Goal: Feedback & Contribution: Submit feedback/report problem

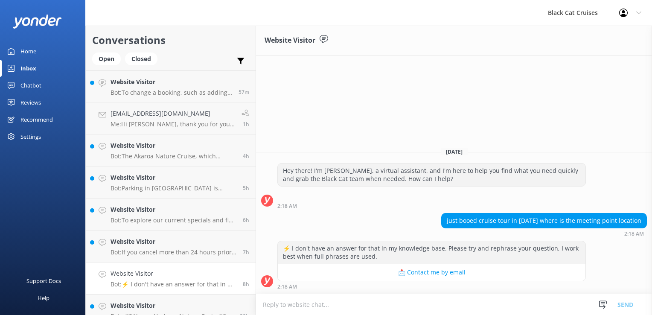
click at [273, 307] on textarea at bounding box center [454, 304] width 396 height 21
click at [281, 303] on textarea at bounding box center [454, 304] width 396 height 21
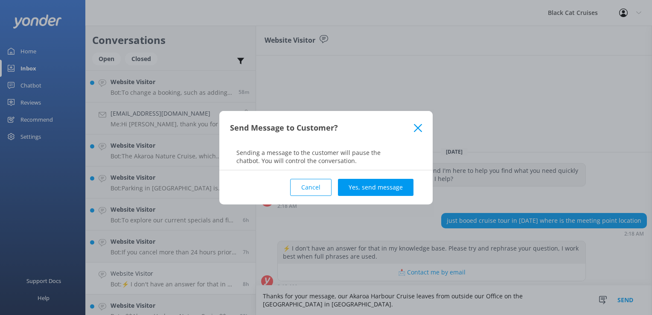
click at [577, 300] on div "Send Message to Customer? Sending a message to the customer will pause the chat…" at bounding box center [326, 157] width 652 height 315
drag, startPoint x: 579, startPoint y: 306, endPoint x: 601, endPoint y: 309, distance: 22.5
click at [581, 306] on div "Send Message to Customer? Sending a message to the customer will pause the chat…" at bounding box center [326, 157] width 652 height 315
click at [308, 191] on button "Cancel" at bounding box center [310, 187] width 41 height 17
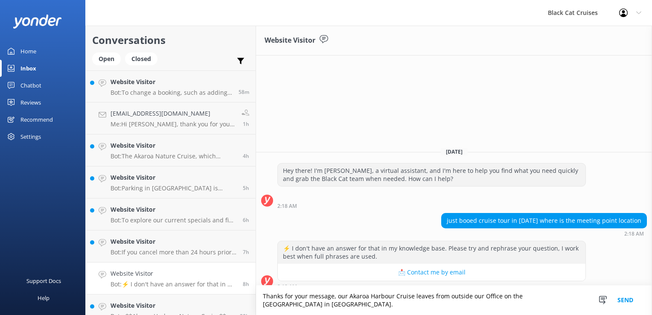
click at [586, 303] on div "Snippets Manage Save time responding and get consistent tone of response by cre…" at bounding box center [619, 300] width 66 height 29
click at [584, 305] on textarea "Thanks for your message, our Akaroa Harbour Cruise leaves from outside our Offi…" at bounding box center [454, 300] width 396 height 29
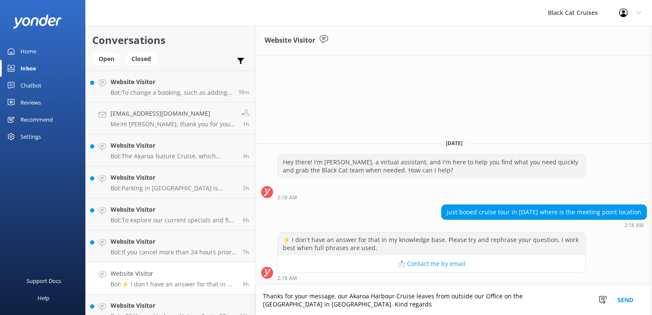
type textarea "Thanks for your message, our Akaroa Harbour Cruise leaves from outside our Offi…"
click at [631, 302] on button "Send" at bounding box center [626, 300] width 32 height 29
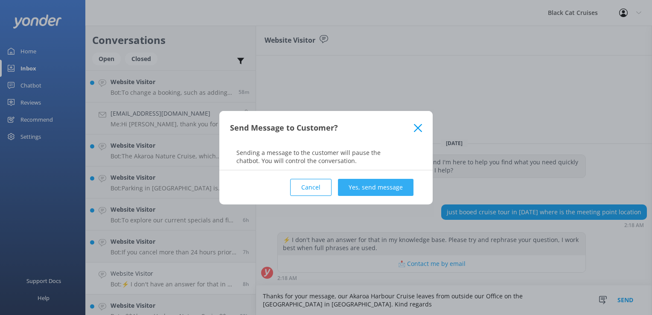
click at [367, 186] on button "Yes, send message" at bounding box center [376, 187] width 76 height 17
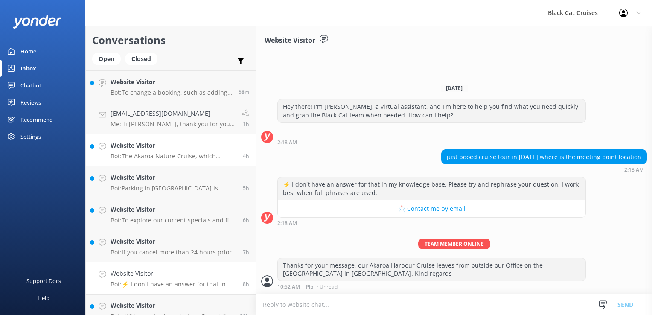
drag, startPoint x: 169, startPoint y: 157, endPoint x: 174, endPoint y: 156, distance: 4.3
click at [169, 157] on p "Bot: The Akaroa Nature Cruise, which includes dolphin watching, costs $125.00 p…" at bounding box center [174, 156] width 126 height 8
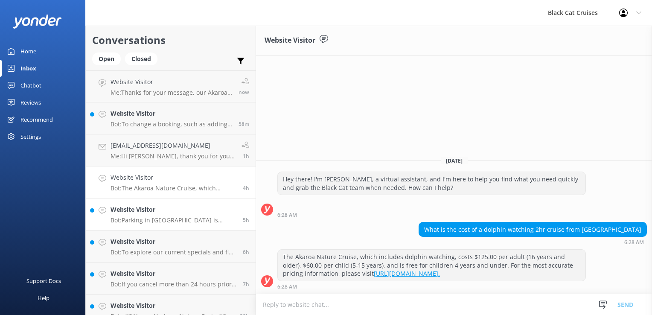
click at [155, 218] on p "Bot: Parking in [GEOGRAPHIC_DATA] is limited, especially on a cruise ship day. …" at bounding box center [174, 220] width 126 height 8
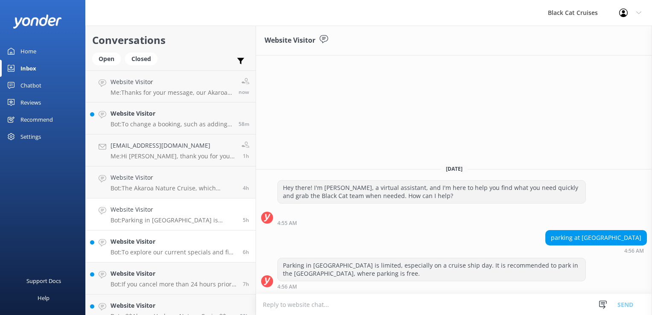
click at [152, 244] on h4 "Website Visitor" at bounding box center [174, 241] width 126 height 9
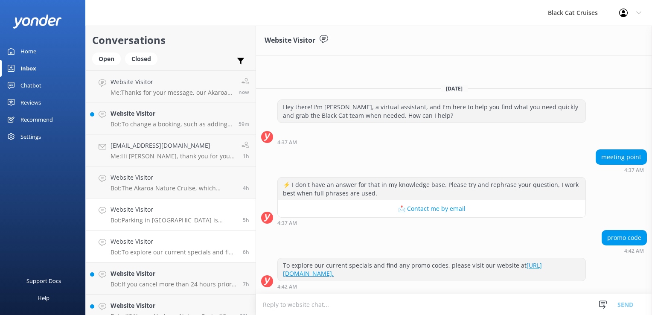
scroll to position [43, 0]
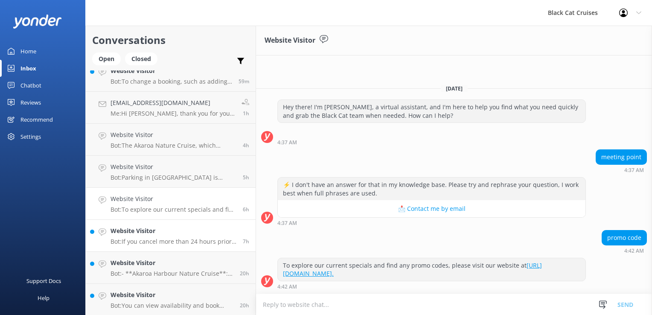
click at [167, 238] on p "Bot: If you cancel more than 24 hours prior to your trip, you will receive a fu…" at bounding box center [174, 242] width 126 height 8
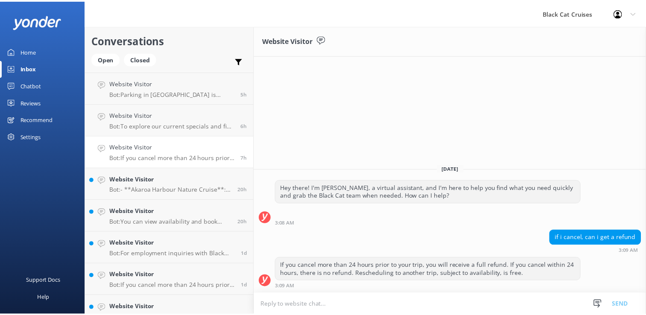
scroll to position [128, 0]
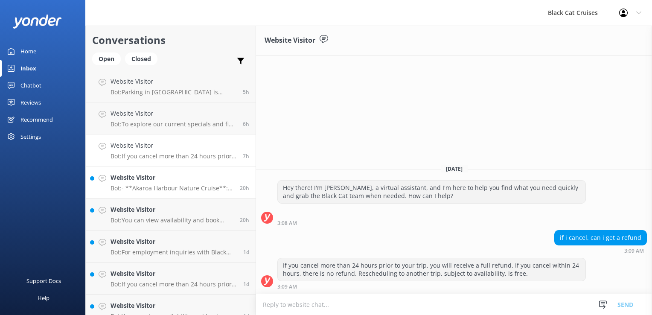
click at [163, 196] on link "Website Visitor Bot: - **Akaroa Harbour Nature Cruise**: Collapsible wheelchair…" at bounding box center [171, 182] width 170 height 32
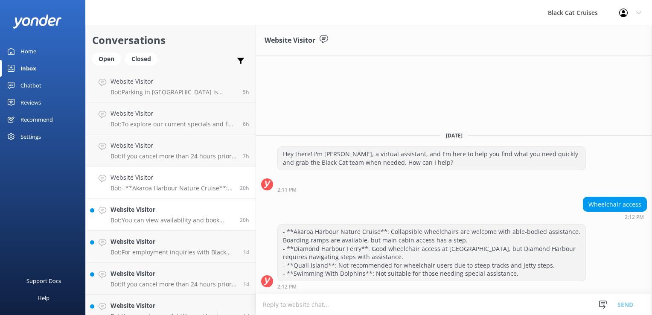
click at [168, 207] on h4 "Website Visitor" at bounding box center [172, 209] width 123 height 9
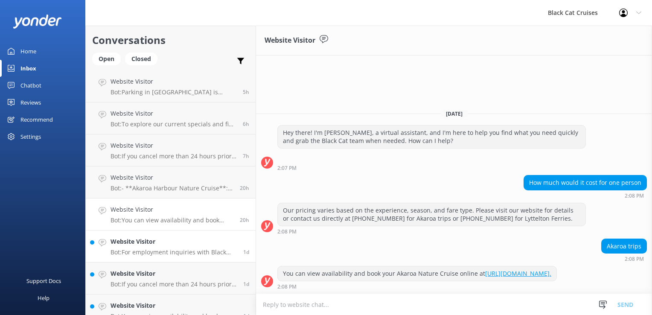
click at [165, 243] on h4 "Website Visitor" at bounding box center [174, 241] width 126 height 9
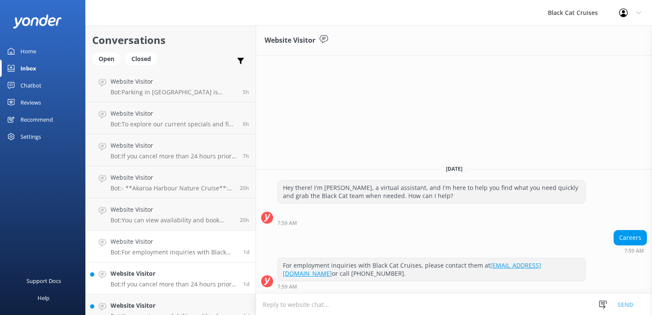
click at [152, 285] on p "Bot: If you cancel more than 24 hours prior to your trip, we provide a full ref…" at bounding box center [174, 284] width 126 height 8
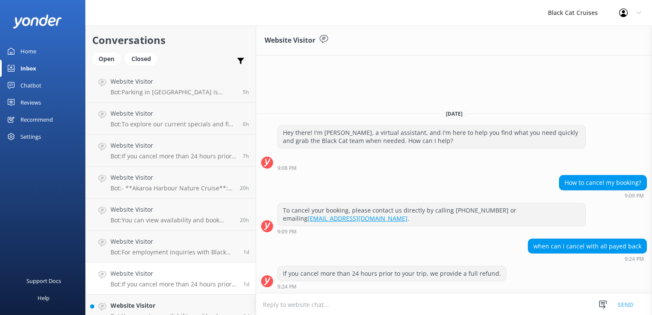
click at [30, 84] on div "Chatbot" at bounding box center [30, 85] width 21 height 17
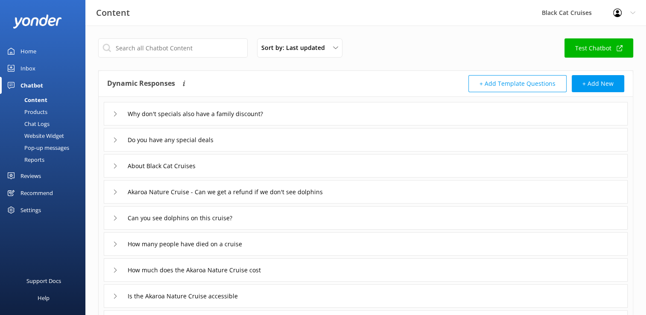
click at [114, 114] on icon at bounding box center [115, 113] width 5 height 5
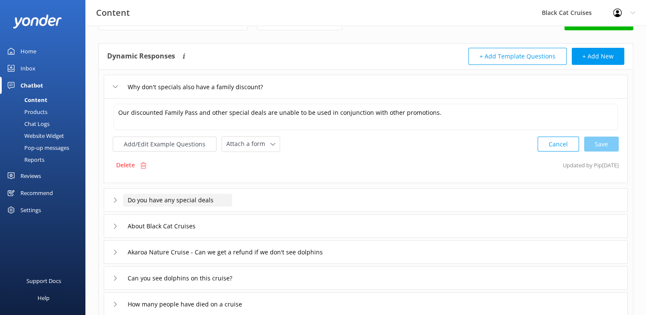
scroll to position [43, 0]
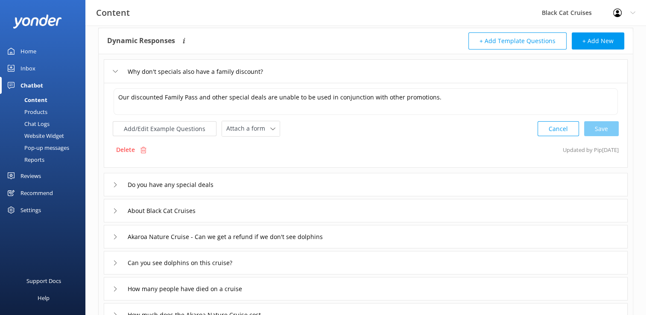
click at [113, 183] on icon at bounding box center [115, 184] width 5 height 5
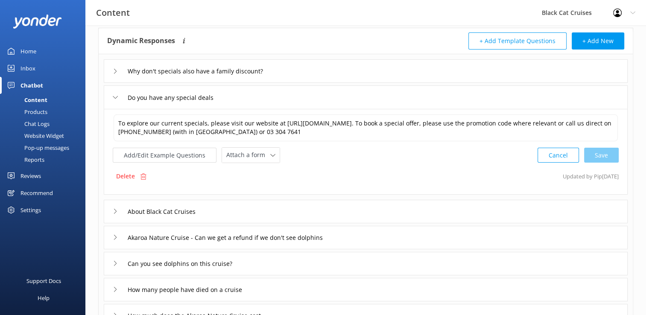
click at [114, 210] on icon at bounding box center [115, 211] width 5 height 5
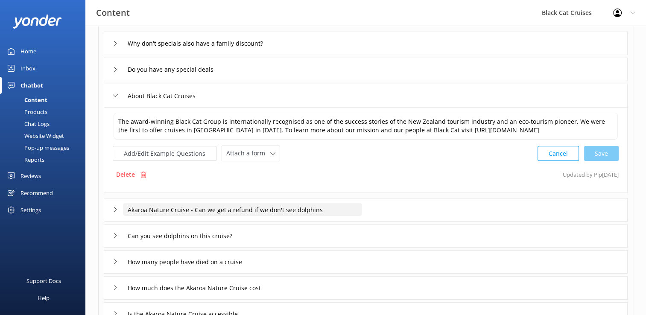
scroll to position [85, 0]
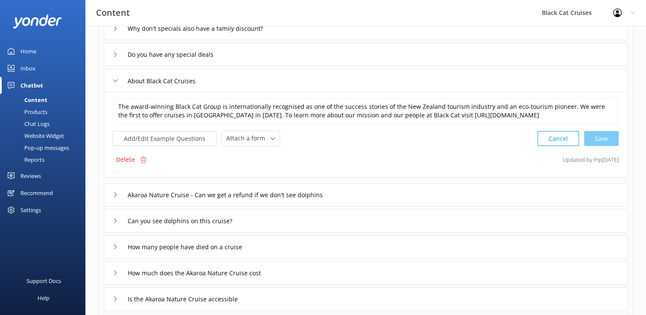
click at [114, 194] on icon at bounding box center [115, 194] width 5 height 5
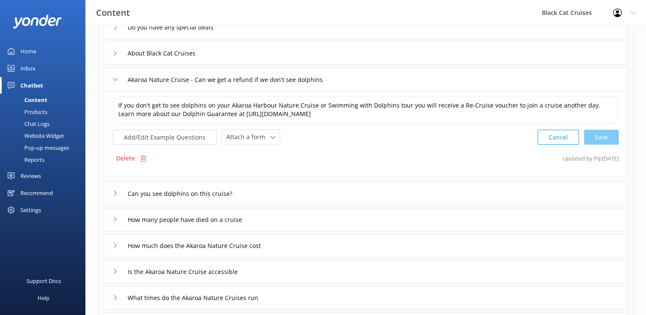
scroll to position [128, 0]
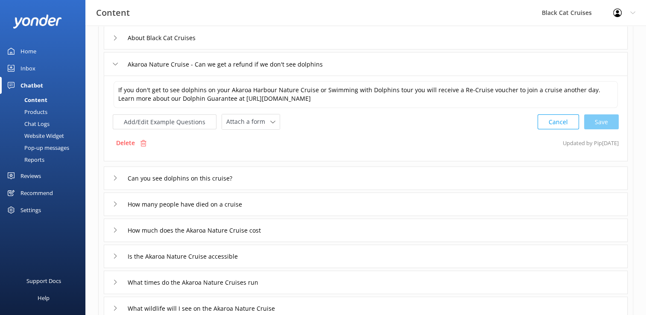
click at [116, 176] on icon at bounding box center [115, 177] width 5 height 5
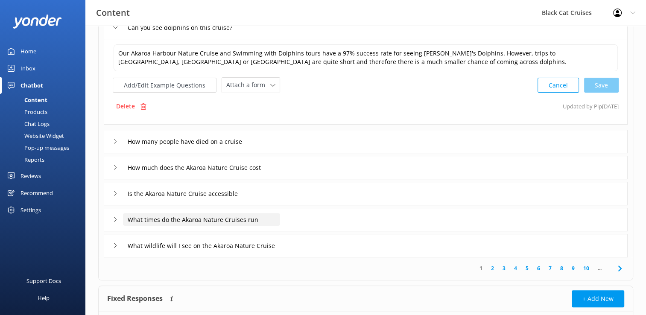
scroll to position [213, 0]
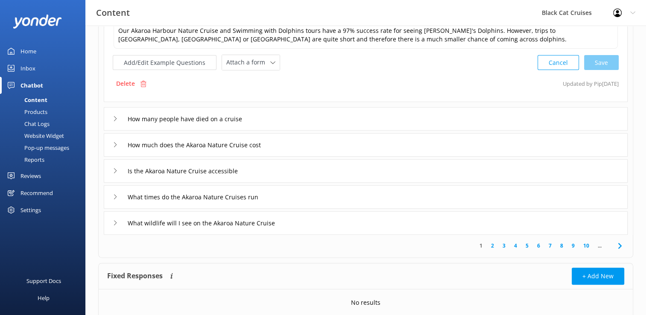
click at [111, 168] on div "Is the Akaroa Nature Cruise accessible" at bounding box center [366, 170] width 524 height 23
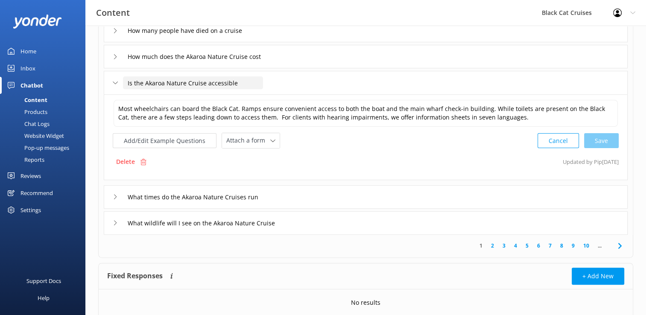
click at [206, 82] on input "Is the Akaroa Nature Cruise accessible" at bounding box center [193, 82] width 140 height 13
click at [114, 196] on icon at bounding box center [115, 196] width 5 height 5
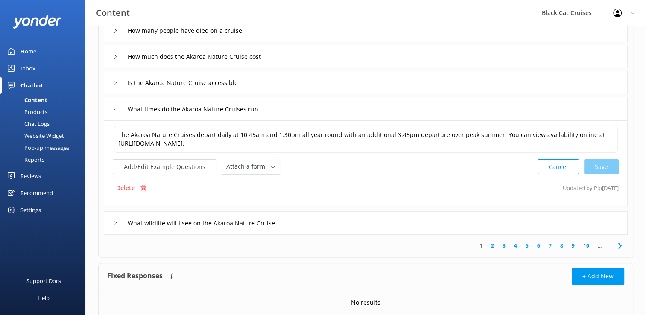
click at [117, 221] on icon at bounding box center [115, 222] width 5 height 5
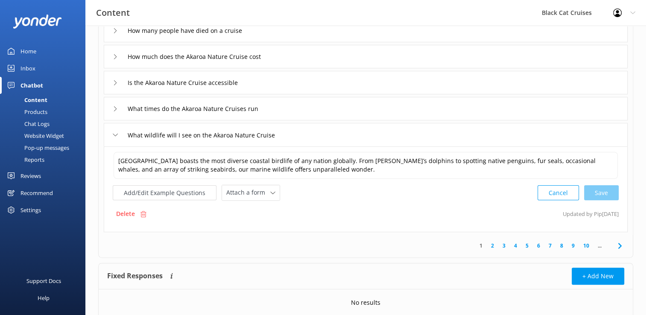
click at [490, 247] on link "2" at bounding box center [493, 246] width 12 height 8
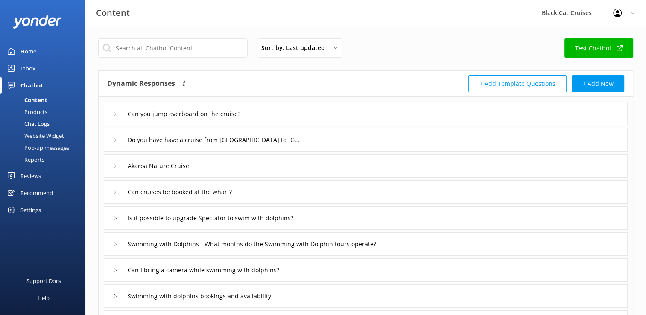
click at [114, 139] on icon at bounding box center [115, 139] width 5 height 5
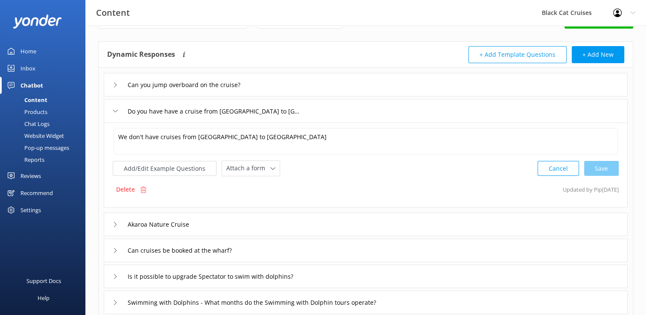
scroll to position [43, 0]
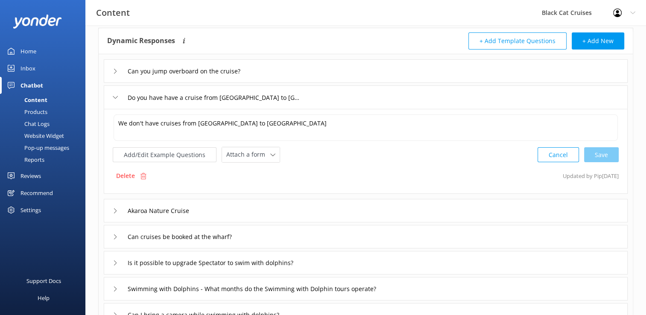
click at [113, 210] on icon at bounding box center [115, 210] width 5 height 5
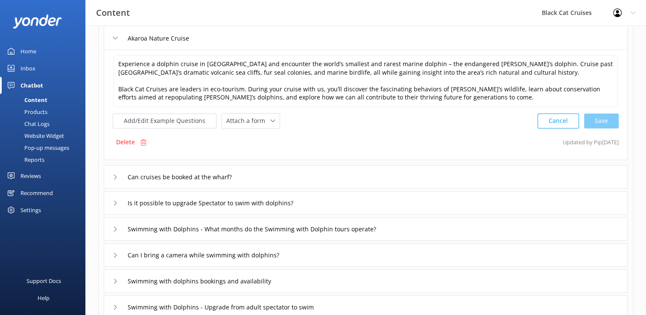
scroll to position [171, 0]
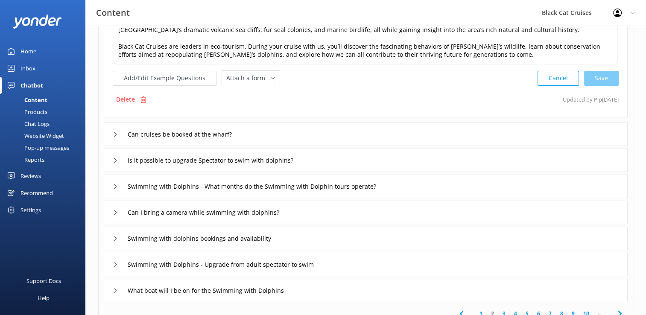
click at [115, 134] on icon at bounding box center [115, 134] width 5 height 5
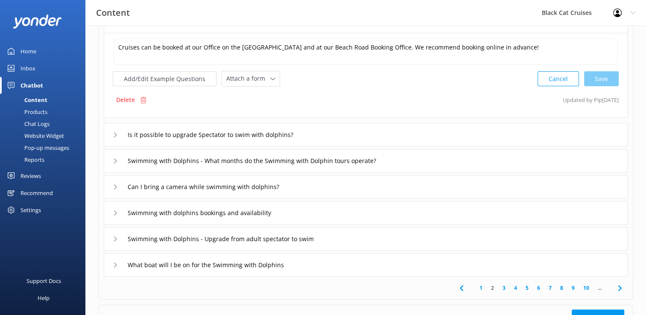
scroll to position [170, 0]
click at [113, 134] on icon at bounding box center [115, 135] width 5 height 5
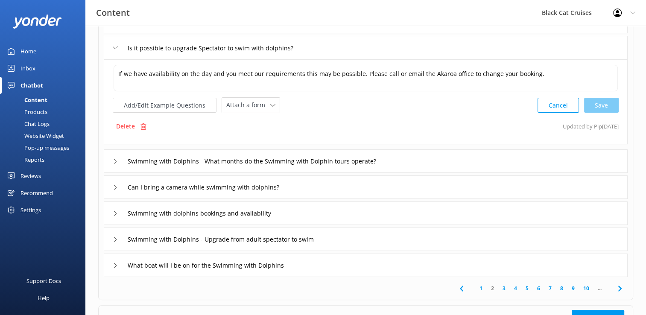
click at [117, 160] on icon at bounding box center [115, 161] width 5 height 5
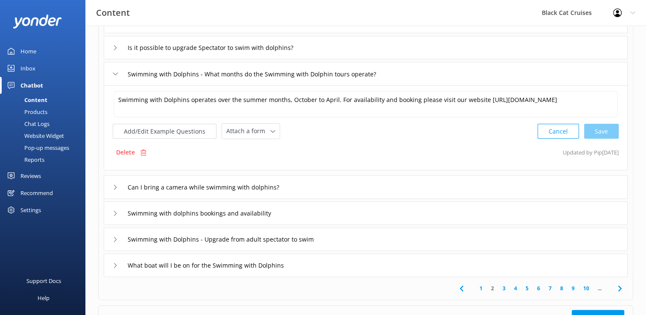
click at [113, 184] on div "Can I bring a camera while swimming with dolphins?" at bounding box center [203, 187] width 181 height 14
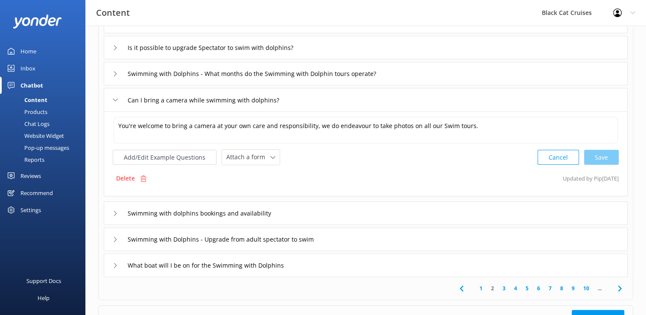
click at [114, 211] on icon at bounding box center [115, 213] width 5 height 5
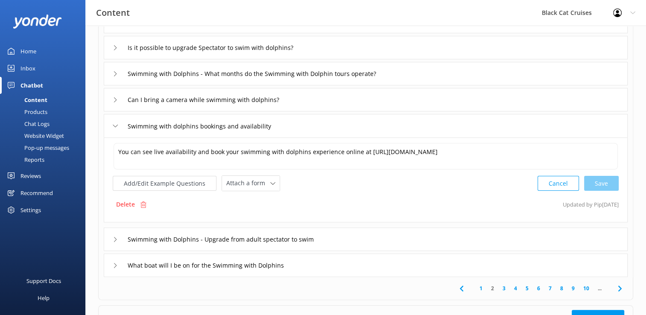
click at [113, 239] on div "Swimming with Dolphins - Upgrade from adult spectator to swim" at bounding box center [222, 239] width 219 height 14
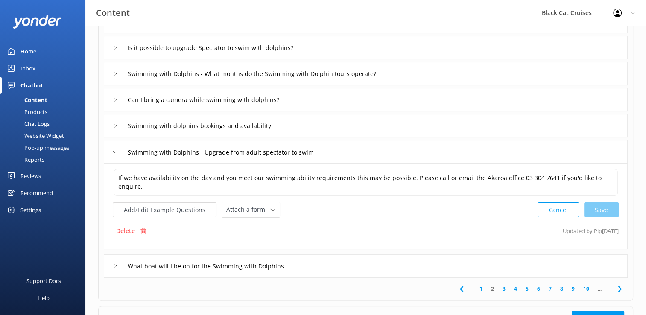
click at [114, 266] on icon at bounding box center [115, 265] width 5 height 5
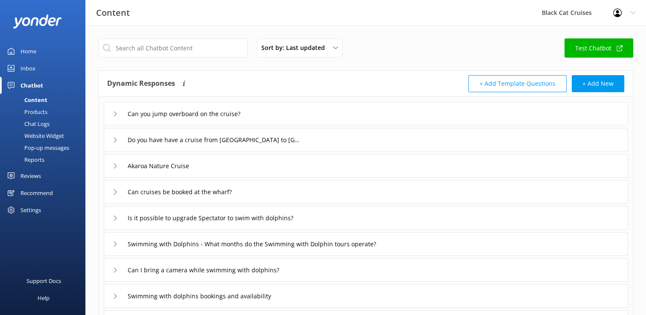
click at [23, 67] on div "Inbox" at bounding box center [27, 68] width 15 height 17
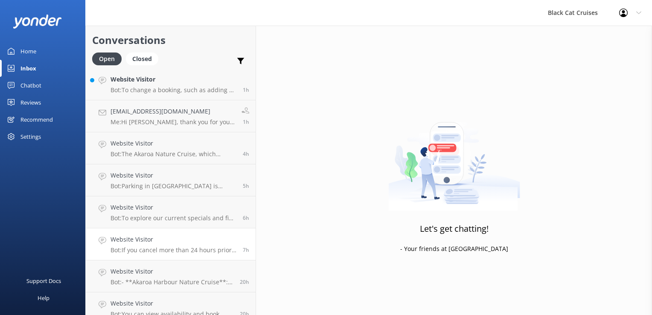
scroll to position [128, 0]
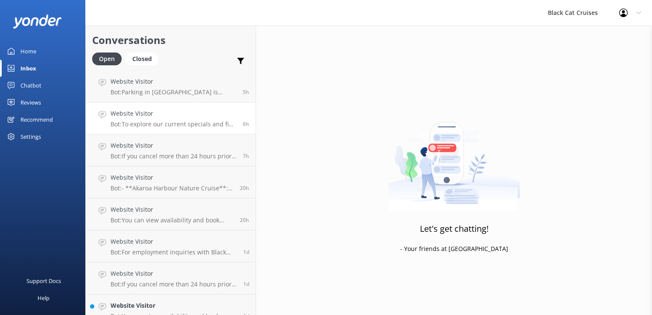
click at [179, 127] on p "Bot: To explore our current specials and find any promo codes, please visit our…" at bounding box center [174, 124] width 126 height 8
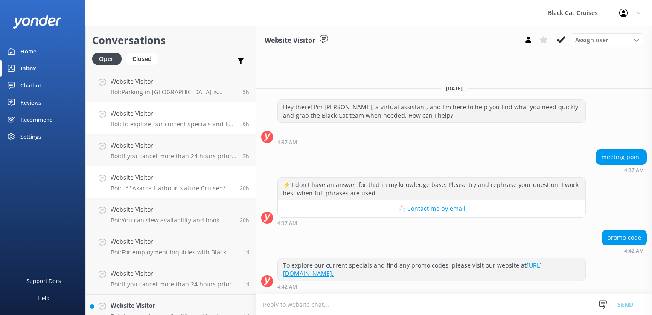
click at [176, 178] on h4 "Website Visitor" at bounding box center [172, 177] width 123 height 9
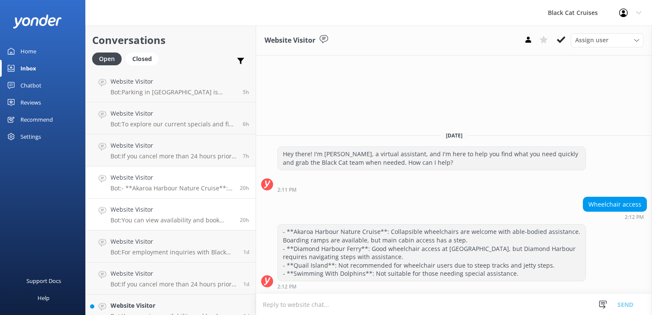
click at [181, 219] on p "Bot: You can view availability and book your Akaroa Nature Cruise online at [UR…" at bounding box center [172, 220] width 123 height 8
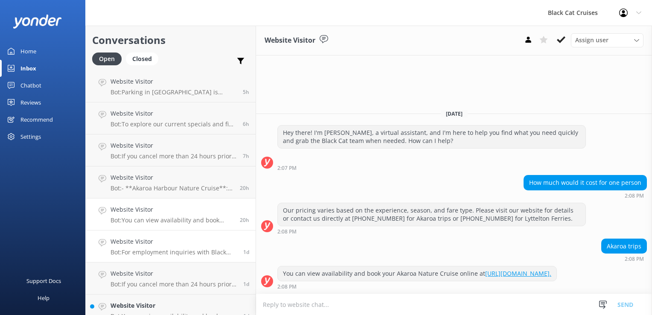
click at [155, 250] on p "Bot: For employment inquiries with Black Cat Cruises, please contact them at [E…" at bounding box center [174, 252] width 126 height 8
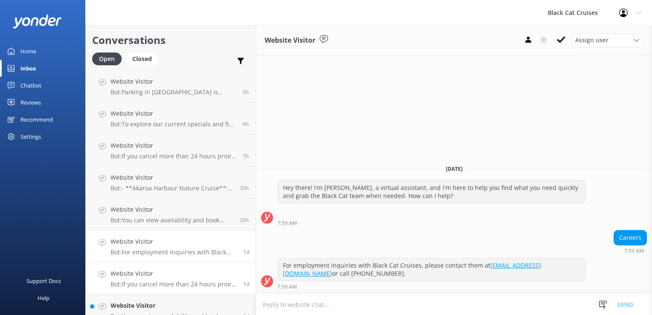
click at [155, 278] on h4 "Website Visitor" at bounding box center [174, 273] width 126 height 9
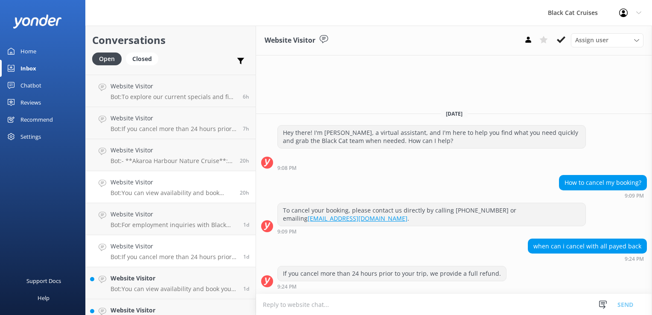
scroll to position [171, 0]
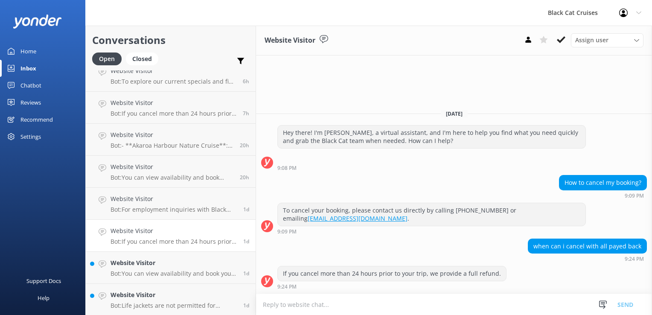
click at [33, 86] on div "Chatbot" at bounding box center [30, 85] width 21 height 17
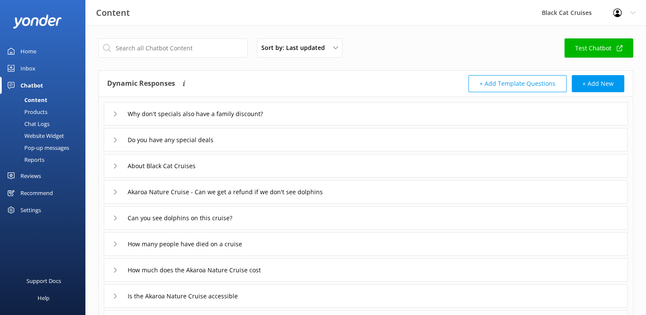
click at [32, 68] on div "Inbox" at bounding box center [27, 68] width 15 height 17
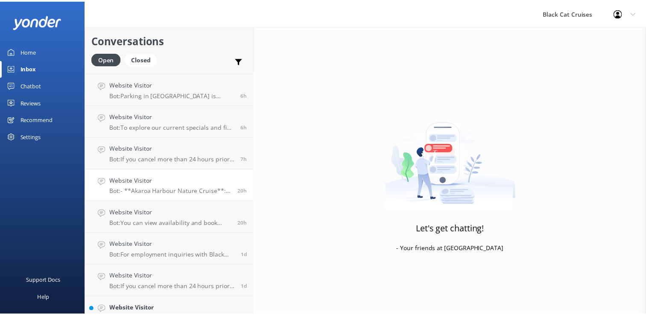
scroll to position [128, 0]
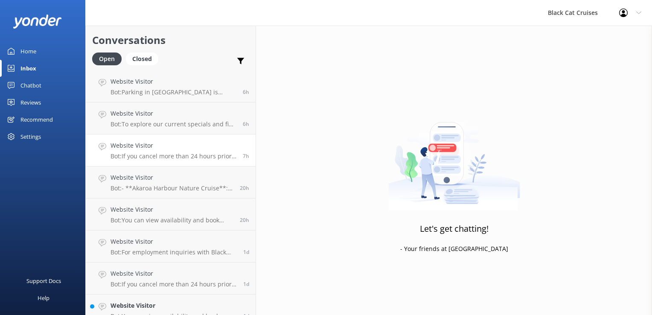
click at [152, 152] on div "Website Visitor Bot: If you cancel more than 24 hours prior to your trip, you w…" at bounding box center [174, 150] width 126 height 19
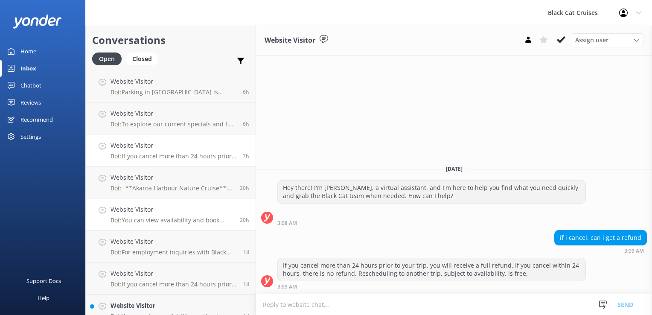
click at [166, 216] on div "Website Visitor Bot: You can view availability and book your Akaroa Nature Crui…" at bounding box center [172, 214] width 123 height 19
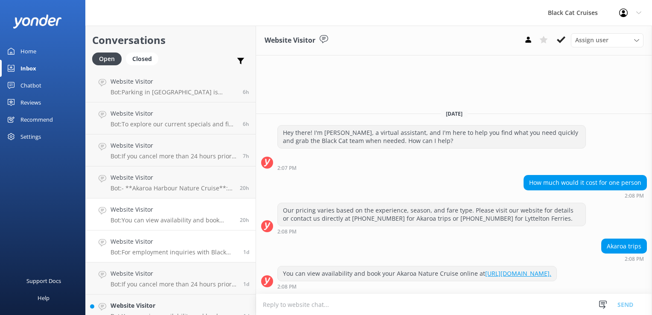
click at [166, 247] on div "Website Visitor Bot: For employment inquiries with Black Cat Cruises, please co…" at bounding box center [174, 246] width 126 height 19
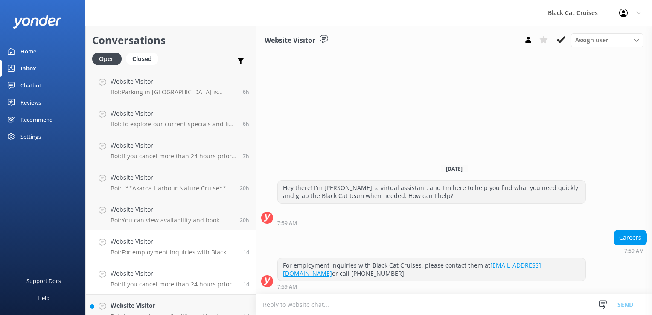
click at [178, 283] on p "Bot: If you cancel more than 24 hours prior to your trip, we provide a full ref…" at bounding box center [174, 284] width 126 height 8
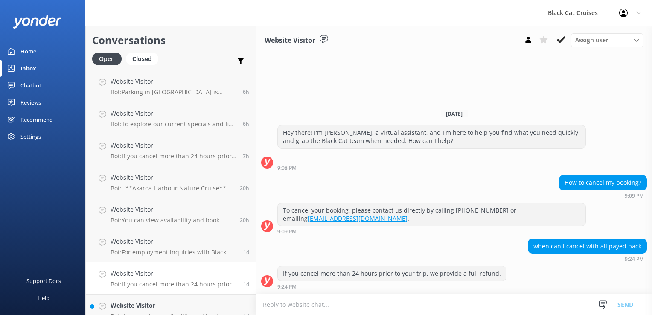
click at [30, 85] on div "Chatbot" at bounding box center [30, 85] width 21 height 17
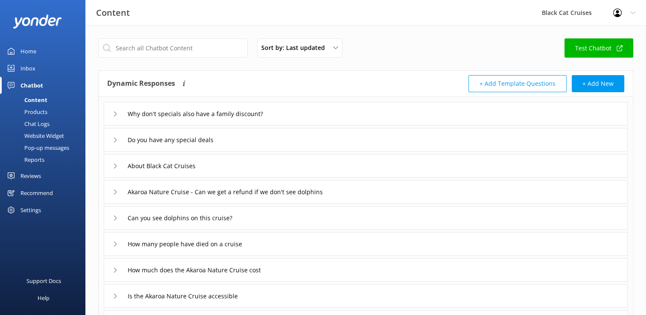
click at [583, 48] on link "Test Chatbot" at bounding box center [598, 47] width 69 height 19
click at [124, 50] on input "text" at bounding box center [172, 47] width 149 height 19
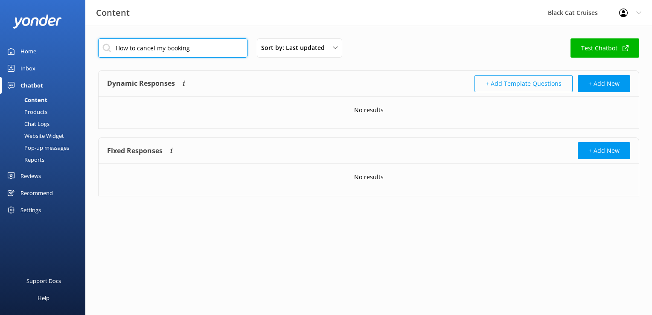
type input "How to cancel my booking"
click at [487, 83] on button "+ Add Template Questions" at bounding box center [524, 83] width 98 height 17
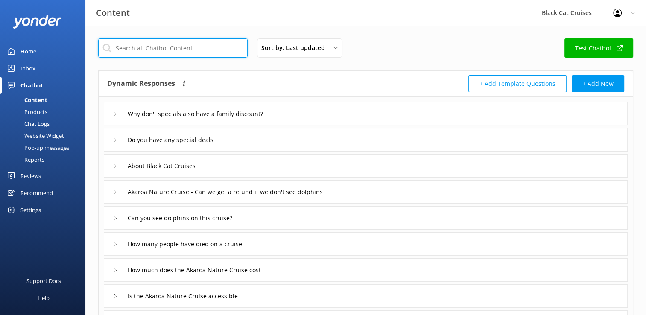
click at [110, 47] on input "text" at bounding box center [172, 47] width 149 height 19
type input "How to cancel my booking"
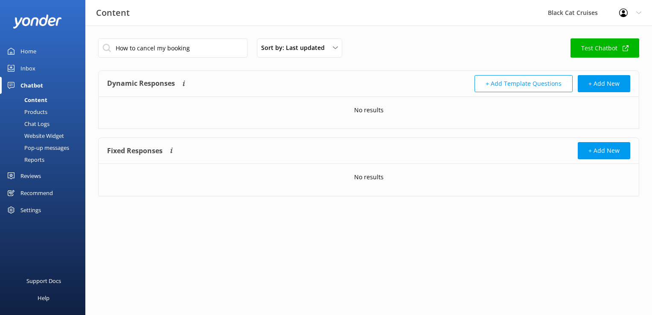
click at [602, 49] on link "Test Chatbot" at bounding box center [605, 47] width 69 height 19
click at [38, 85] on div "Chatbot" at bounding box center [31, 85] width 23 height 17
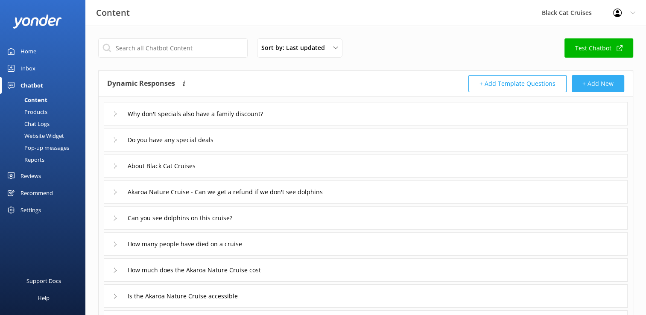
click at [586, 83] on button "+ Add New" at bounding box center [598, 83] width 53 height 17
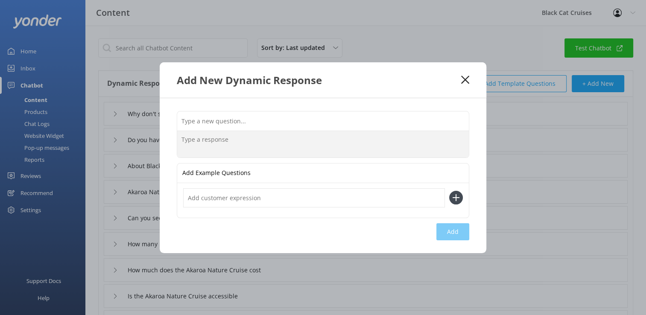
click at [193, 141] on textarea at bounding box center [323, 144] width 292 height 26
type textarea "How to cancel my booking"
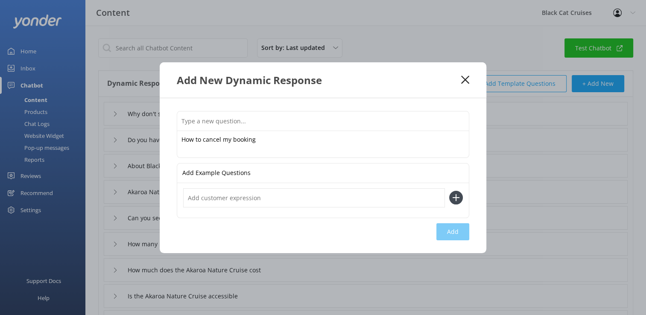
click at [189, 195] on input "text" at bounding box center [314, 197] width 262 height 19
click at [458, 236] on div "How to cancel my booking How to cancel my booking Add Example Questions Add" at bounding box center [323, 175] width 327 height 155
click at [195, 201] on input "text" at bounding box center [314, 197] width 262 height 19
click at [249, 184] on div at bounding box center [323, 200] width 292 height 35
click at [193, 197] on input "text" at bounding box center [314, 197] width 262 height 19
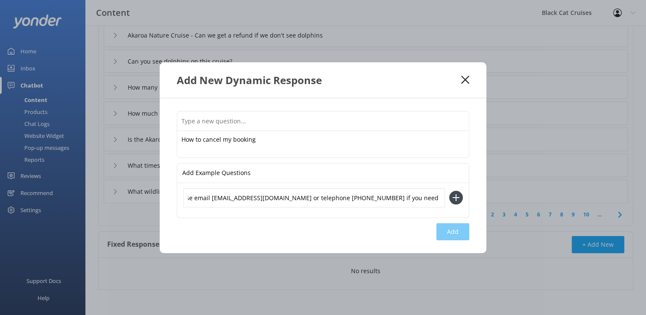
scroll to position [0, 17]
type input "Please email [EMAIL_ADDRESS][DOMAIN_NAME] or telephone [PHONE_NUMBER] if you ne…"
click at [450, 234] on div "How to cancel my booking How to cancel my booking Add Example Questions Please …" at bounding box center [323, 175] width 327 height 155
click at [233, 123] on input "text" at bounding box center [323, 120] width 292 height 19
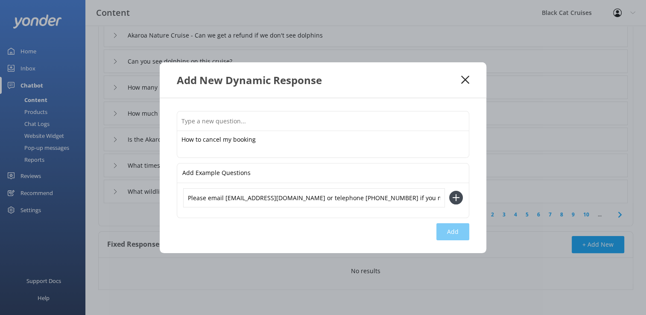
click at [464, 81] on icon at bounding box center [465, 80] width 8 height 9
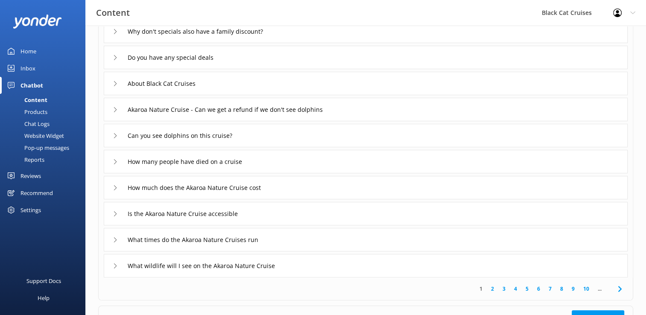
scroll to position [128, 0]
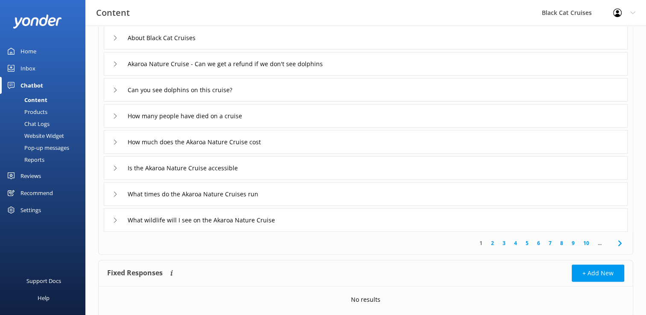
click at [494, 245] on link "2" at bounding box center [493, 243] width 12 height 8
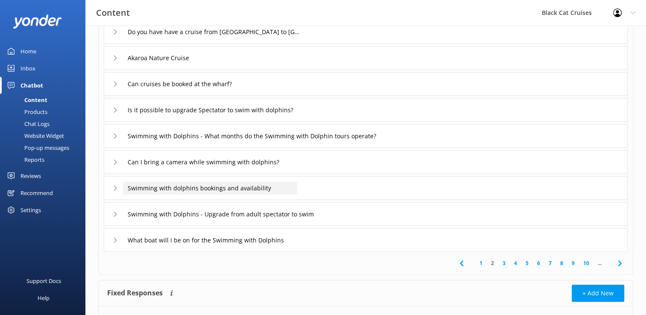
scroll to position [128, 0]
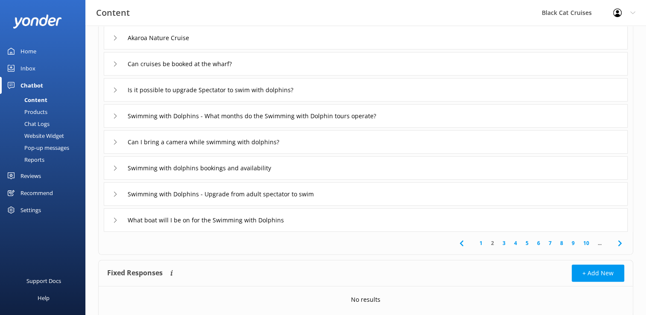
click at [502, 244] on link "3" at bounding box center [504, 243] width 12 height 8
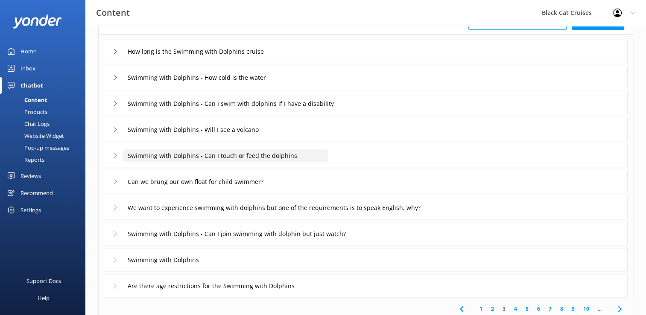
scroll to position [85, 0]
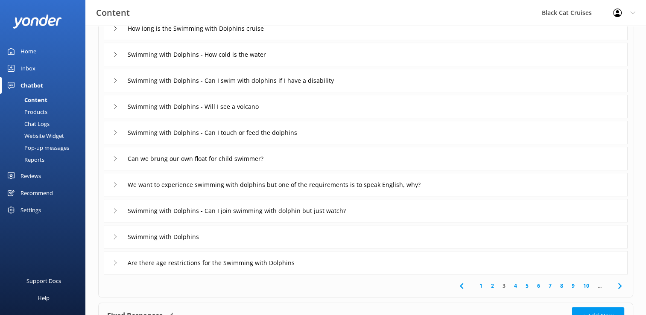
click at [515, 286] on link "4" at bounding box center [516, 286] width 12 height 8
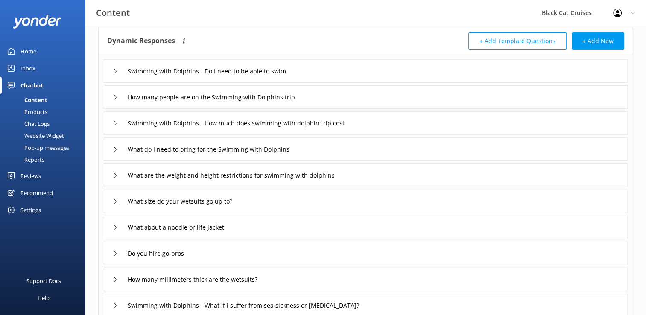
scroll to position [85, 0]
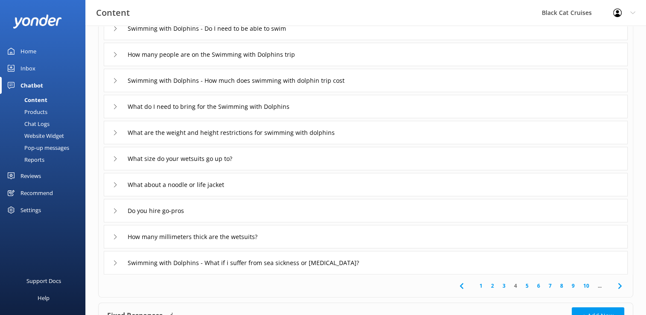
click at [116, 184] on use at bounding box center [115, 184] width 3 height 5
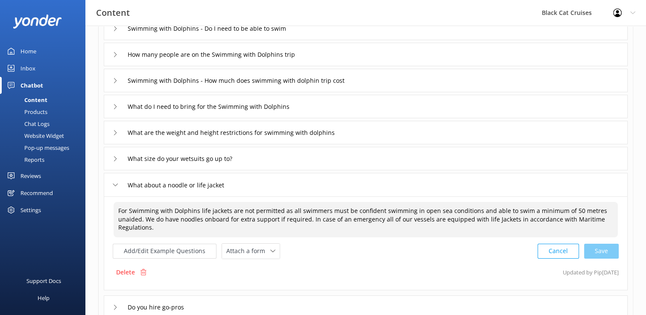
drag, startPoint x: 278, startPoint y: 210, endPoint x: 198, endPoint y: 211, distance: 80.3
click at [198, 211] on textarea "For Swimming with Dolphins life jackets are not permitted as all swimmers must …" at bounding box center [366, 219] width 504 height 35
click at [382, 259] on div "For Swimming with Dolphins life jackets are not permitted as all swimmers must …" at bounding box center [366, 243] width 524 height 94
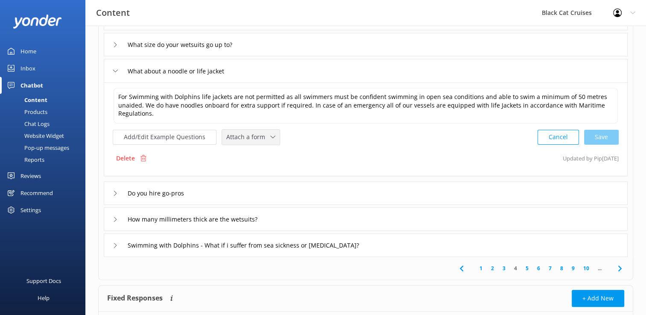
scroll to position [213, 0]
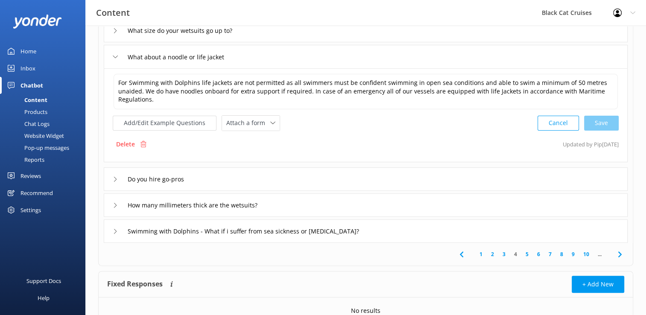
click at [525, 254] on link "5" at bounding box center [527, 254] width 12 height 8
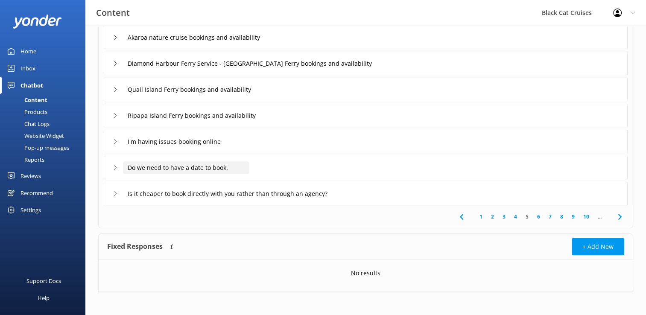
scroll to position [157, 0]
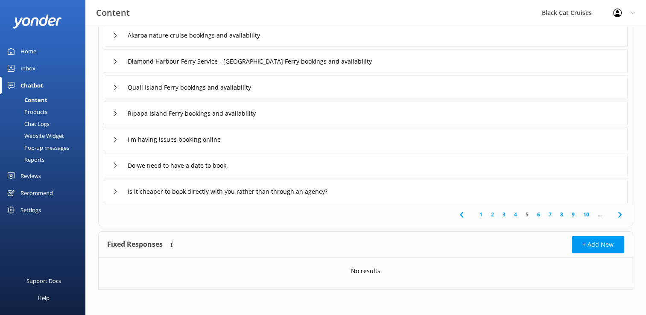
click at [537, 216] on link "6" at bounding box center [539, 214] width 12 height 8
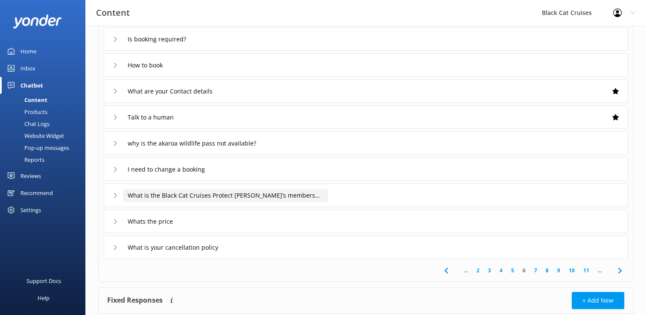
scroll to position [128, 0]
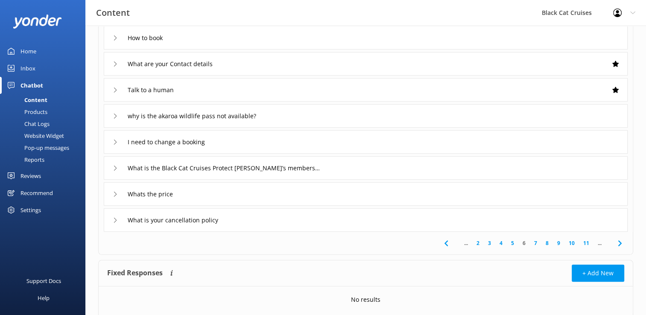
click at [534, 245] on link "7" at bounding box center [536, 243] width 12 height 8
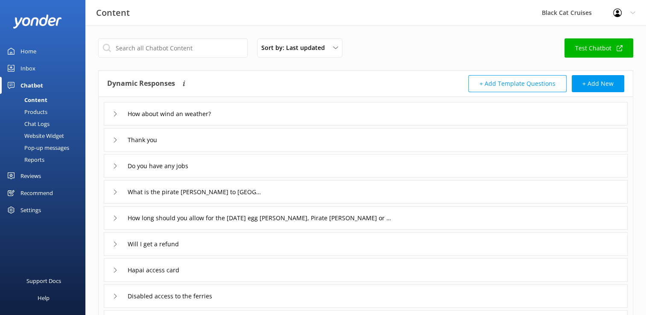
click at [113, 112] on icon at bounding box center [115, 113] width 5 height 5
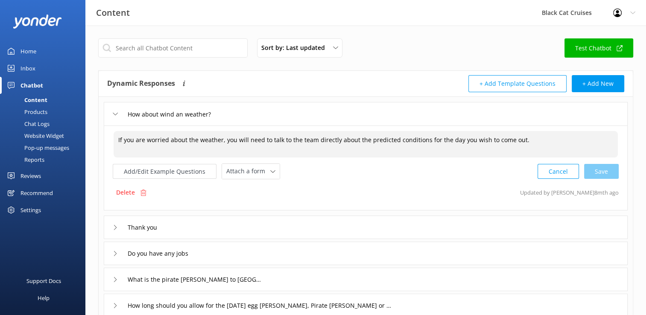
click at [519, 139] on textarea "If you are worried about the weather, you will need to talk to the team directl…" at bounding box center [366, 144] width 504 height 26
click at [602, 170] on div "Cancel Save" at bounding box center [577, 172] width 81 height 16
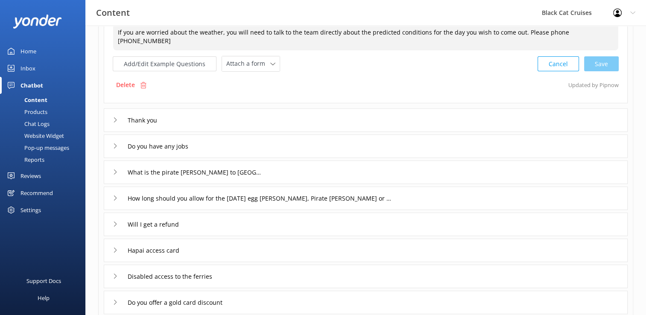
scroll to position [128, 0]
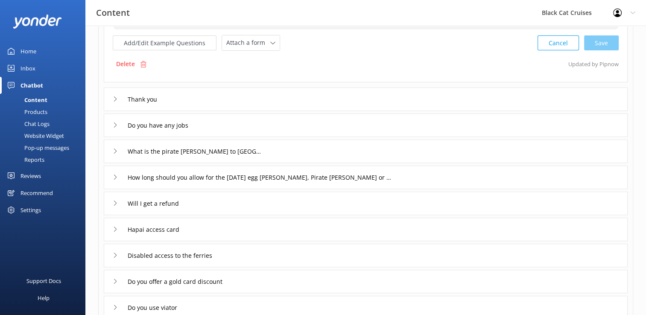
type textarea "If you are worried about the weather, you will need to talk to the team directl…"
click at [113, 124] on icon at bounding box center [115, 125] width 5 height 5
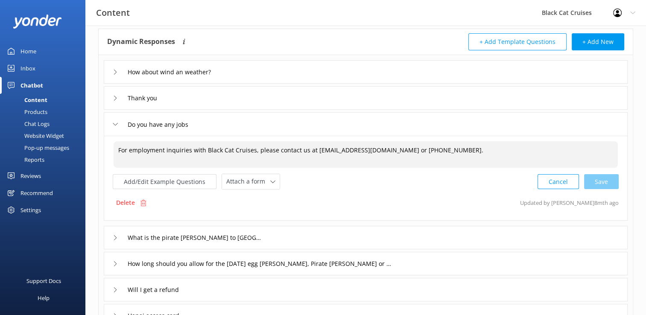
click at [431, 149] on textarea "For employment inquiries with Black Cat Cruises, please contact us at [EMAIL_AD…" at bounding box center [366, 154] width 504 height 26
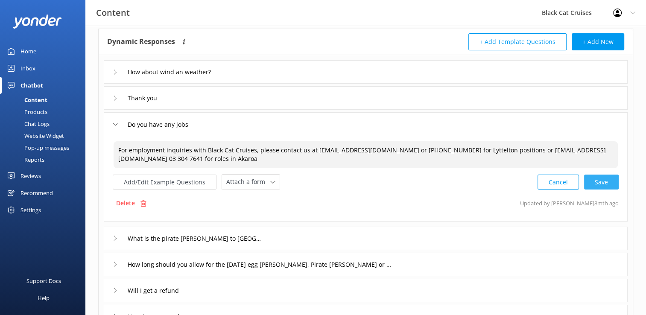
click at [597, 180] on div "Cancel Save" at bounding box center [577, 182] width 81 height 16
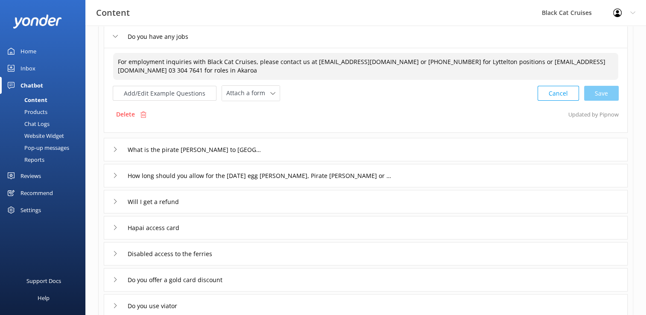
scroll to position [170, 0]
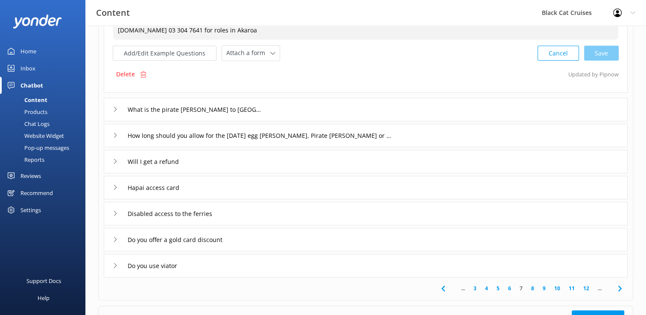
type textarea "For employment inquiries with Black Cat Cruises, please contact us at [EMAIL_AD…"
click at [114, 160] on icon at bounding box center [115, 161] width 5 height 5
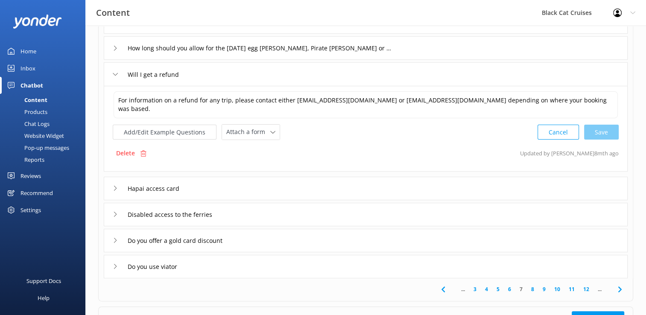
scroll to position [169, 0]
click at [115, 74] on icon at bounding box center [115, 74] width 5 height 5
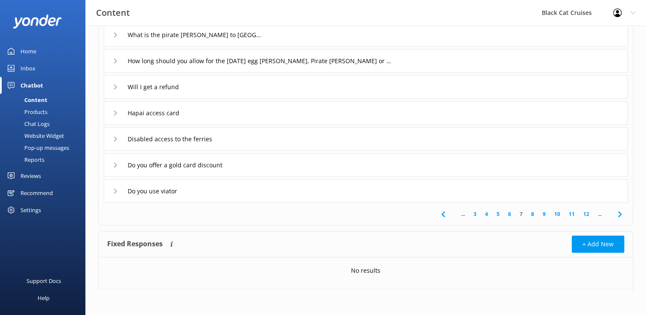
scroll to position [157, 0]
click at [114, 88] on icon at bounding box center [115, 87] width 5 height 5
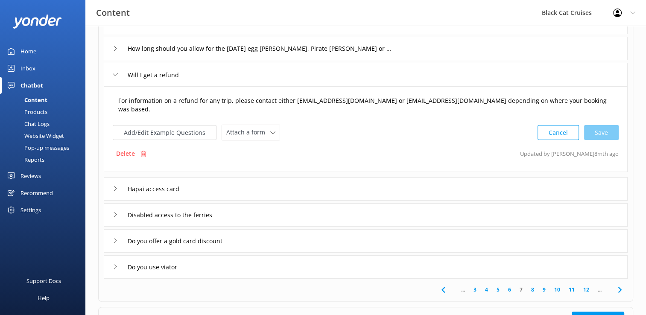
click at [565, 101] on textarea "For information on a refund for any trip, please contact either [EMAIL_ADDRESS]…" at bounding box center [366, 105] width 504 height 27
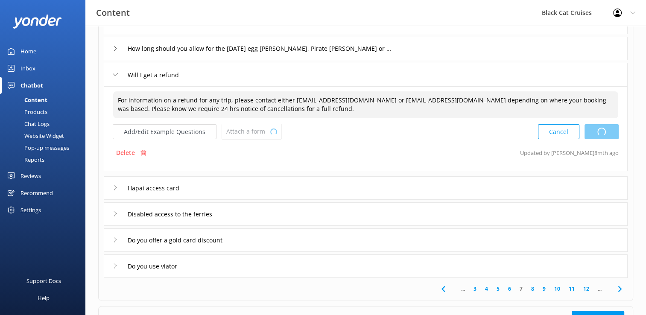
click at [598, 131] on div "Cancel Loading.." at bounding box center [578, 132] width 81 height 16
type textarea "For information on a refund for any trip, please contact either [EMAIL_ADDRESS]…"
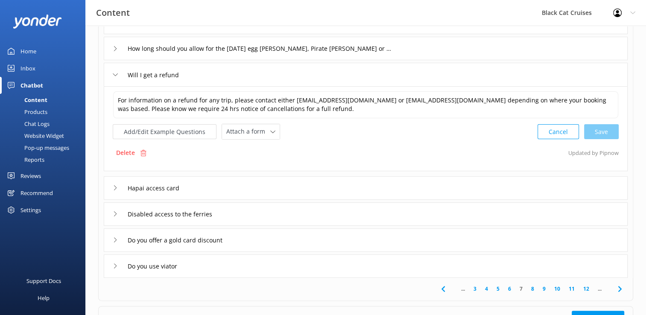
click at [113, 187] on icon at bounding box center [115, 187] width 5 height 5
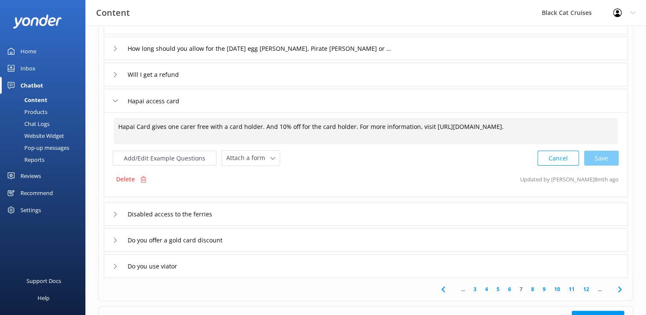
click at [350, 125] on textarea "Hapai Card gives one carer free with a card holder. And 10% off for the card ho…" at bounding box center [366, 131] width 504 height 26
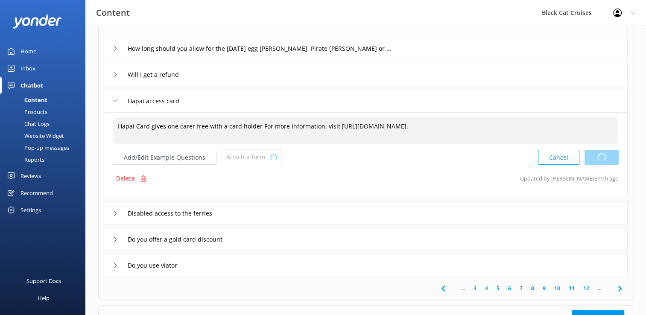
click at [601, 156] on div "Cancel Loading.." at bounding box center [578, 157] width 81 height 16
click at [610, 158] on div "Cancel Save" at bounding box center [577, 157] width 81 height 16
type textarea "Hapai Card gives one carer free with a card holder. For more information, visit…"
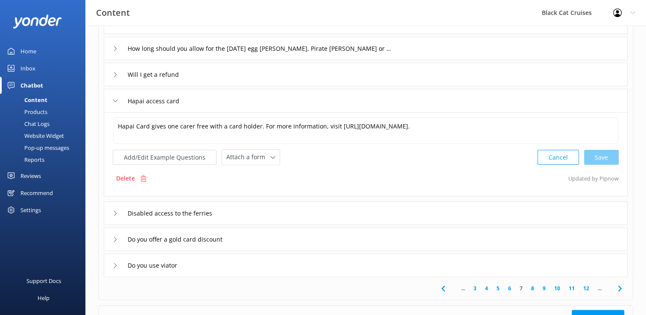
click at [113, 240] on icon at bounding box center [115, 239] width 5 height 5
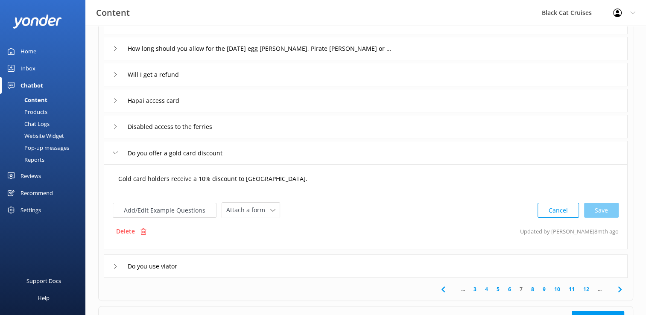
click at [282, 181] on textarea "Gold card holders receive a 10% discount to [GEOGRAPHIC_DATA]." at bounding box center [366, 183] width 504 height 26
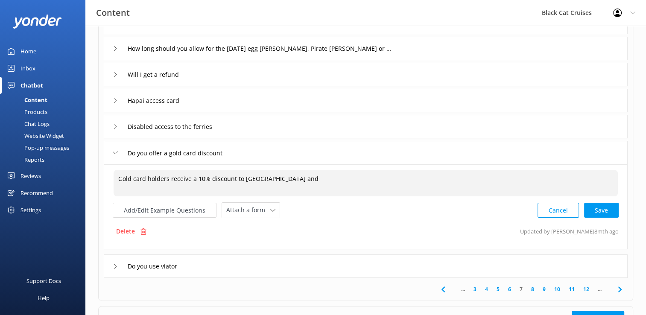
click at [239, 178] on textarea "Gold card holders receive a 10% discount to [GEOGRAPHIC_DATA] and" at bounding box center [366, 183] width 504 height 26
click at [403, 175] on textarea "Gold card holders receive a 10% discount for our Akaroa Harbour Nature Cruise a…" at bounding box center [366, 183] width 504 height 26
click at [602, 207] on div "Cancel Save" at bounding box center [577, 210] width 81 height 16
type textarea "Gold card holders receive a 10% discount for our Akaroa Harbour Nature Cruise a…"
click at [116, 265] on use at bounding box center [115, 265] width 3 height 5
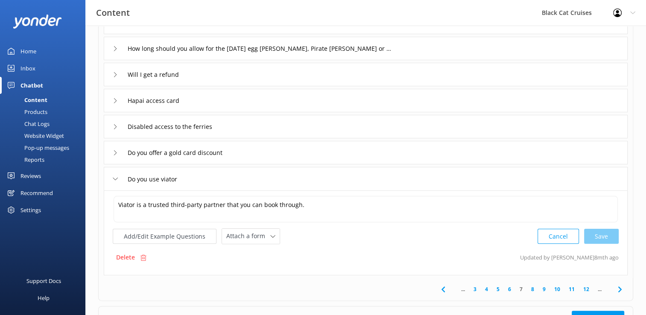
click at [531, 291] on link "8" at bounding box center [533, 289] width 12 height 8
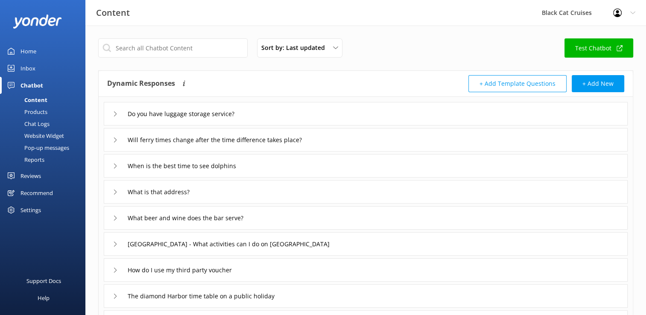
click at [114, 113] on icon at bounding box center [115, 113] width 5 height 5
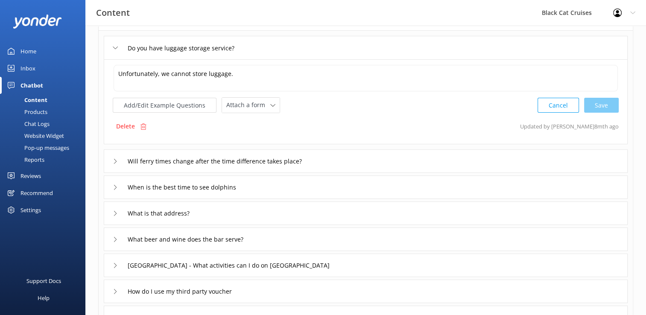
scroll to position [85, 0]
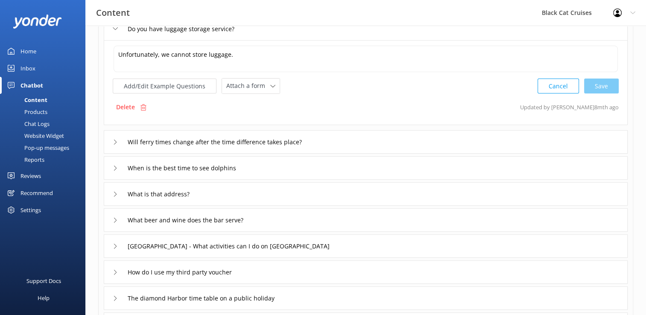
click at [115, 168] on use at bounding box center [115, 168] width 3 height 5
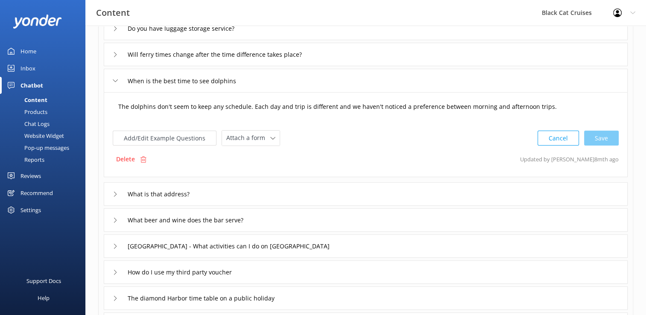
click at [118, 107] on textarea "The dolphins don't seem to keep any schedule. Each day and trip is different an…" at bounding box center [366, 111] width 504 height 26
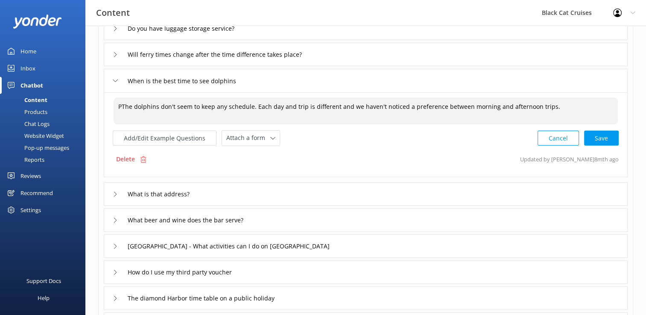
type textarea "The dolphins don't seem to keep any schedule. Each day and trip is different an…"
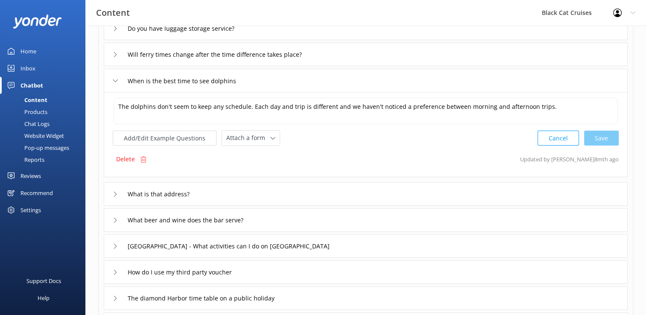
click at [116, 193] on use at bounding box center [115, 194] width 3 height 5
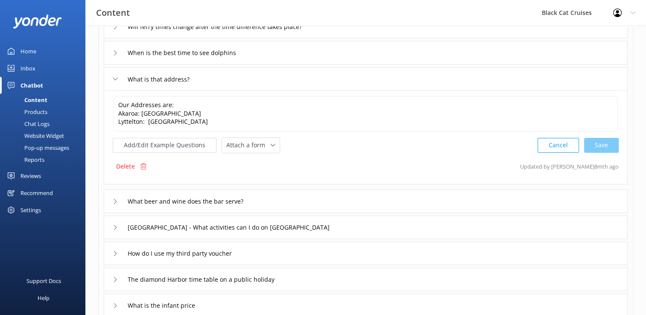
scroll to position [171, 0]
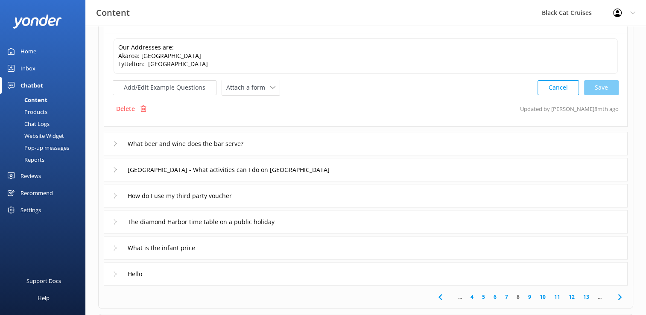
click at [114, 143] on icon at bounding box center [115, 143] width 5 height 5
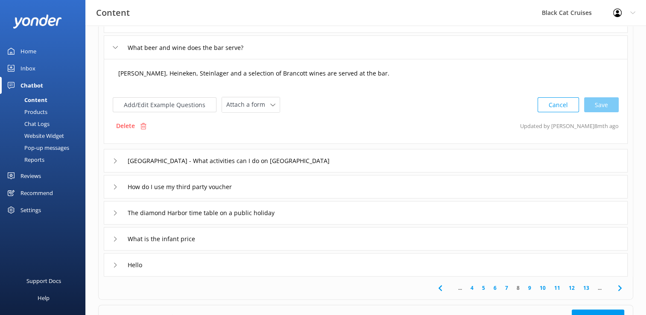
click at [201, 74] on textarea "[PERSON_NAME], Heineken, Steinlager and a selection of Brancott wines are serve…" at bounding box center [366, 77] width 504 height 26
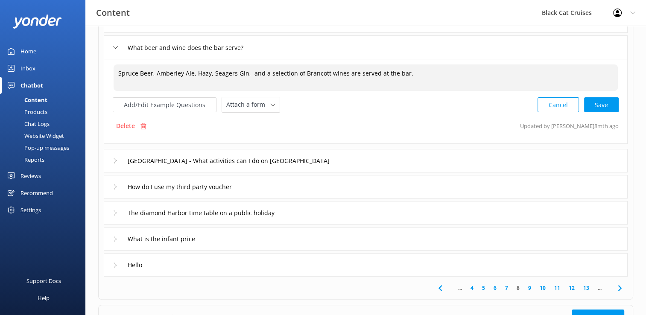
click at [210, 75] on textarea "Spruce Beer, Amberley Ale, Hazy, Seagers Gin, and a selection of Brancott wines…" at bounding box center [366, 77] width 504 height 26
click at [420, 71] on textarea "Spruce Beer, Amberley Ale, Hazy, Seagers Gin, and a selection of Brancott wines…" at bounding box center [366, 77] width 504 height 26
click at [599, 107] on div "Cancel Save" at bounding box center [577, 105] width 81 height 16
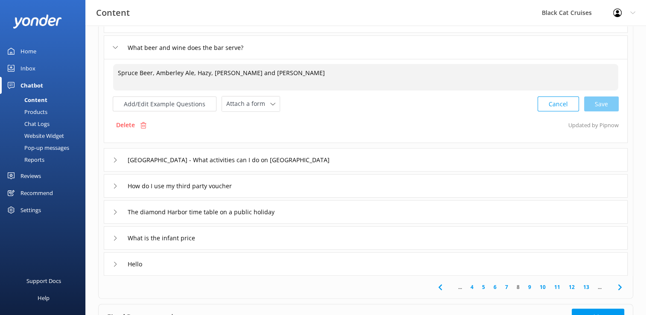
type textarea "Spruce Beer, Amberley Ale, Hazy, [PERSON_NAME] and [PERSON_NAME]"
click at [112, 187] on div "How do I use my third party voucher" at bounding box center [366, 185] width 524 height 23
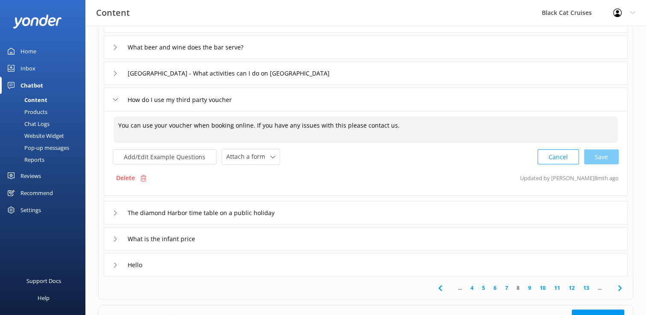
click at [167, 125] on textarea "You can use your voucher when booking online. If you have any issues with this …" at bounding box center [366, 130] width 504 height 26
click at [432, 124] on textarea "You can use your Black Cat Gift Voucher when booking online. If you have any is…" at bounding box center [366, 130] width 504 height 26
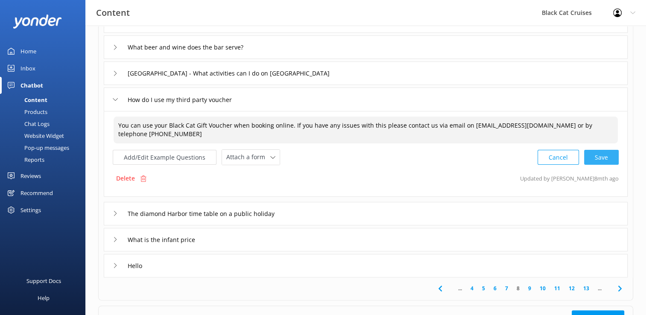
click at [606, 158] on div "Cancel Save" at bounding box center [577, 157] width 81 height 16
type textarea "You can use your Black Cat Gift Voucher when booking online. If you have any is…"
click at [114, 213] on use at bounding box center [115, 212] width 3 height 5
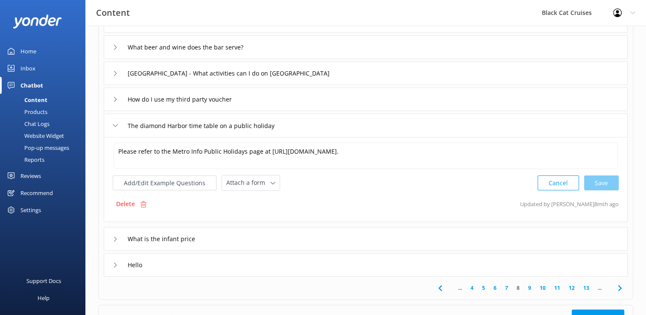
click at [113, 239] on icon at bounding box center [115, 238] width 5 height 5
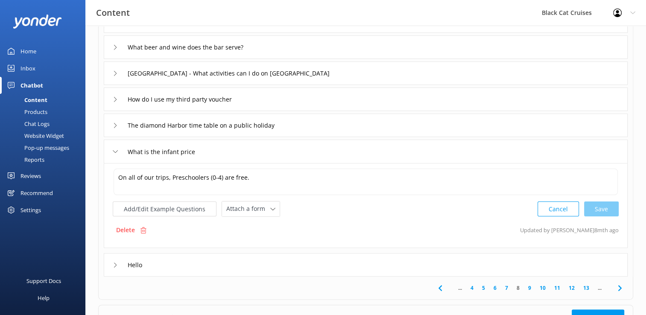
click at [114, 263] on icon at bounding box center [115, 265] width 5 height 5
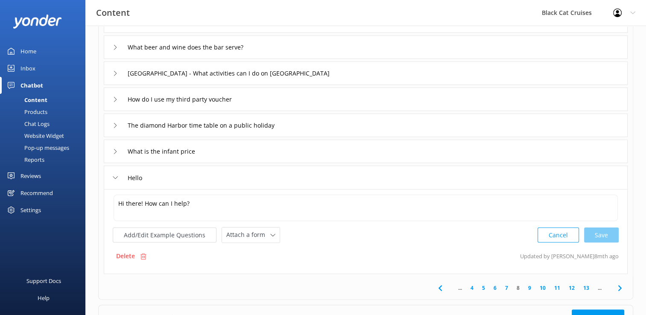
click at [528, 287] on link "9" at bounding box center [530, 288] width 12 height 8
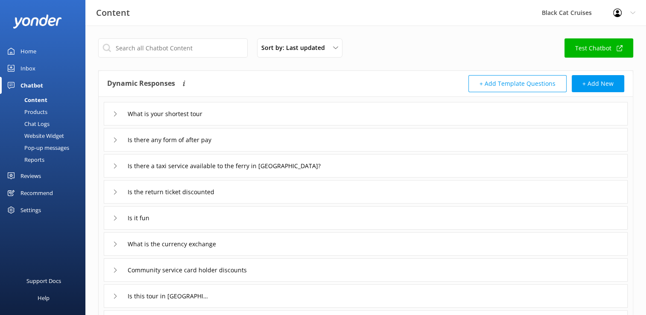
click at [115, 113] on icon at bounding box center [115, 113] width 5 height 5
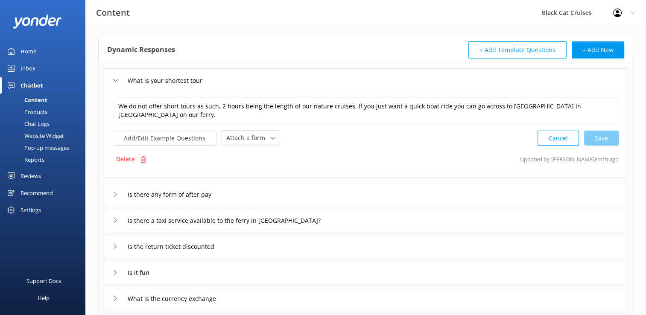
scroll to position [128, 0]
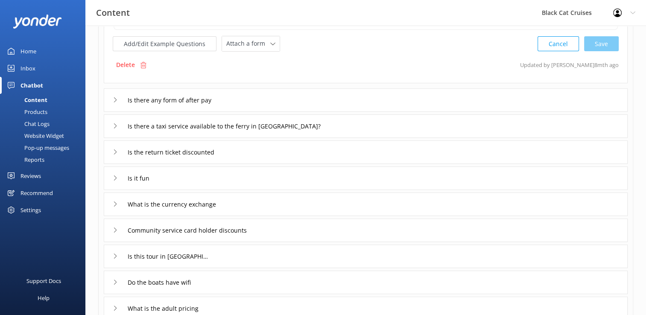
click at [113, 152] on icon at bounding box center [115, 151] width 5 height 5
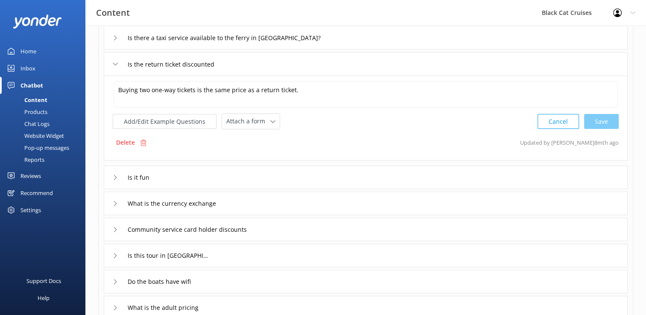
scroll to position [41, 0]
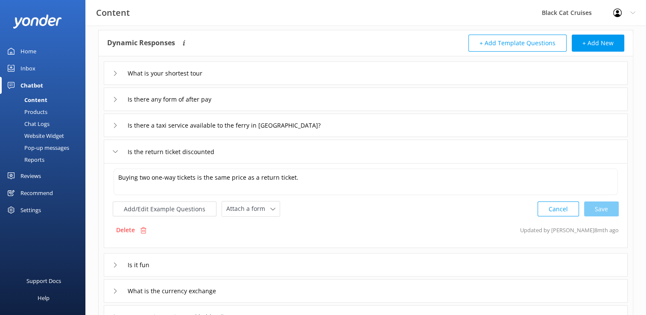
click at [116, 264] on use at bounding box center [115, 265] width 3 height 5
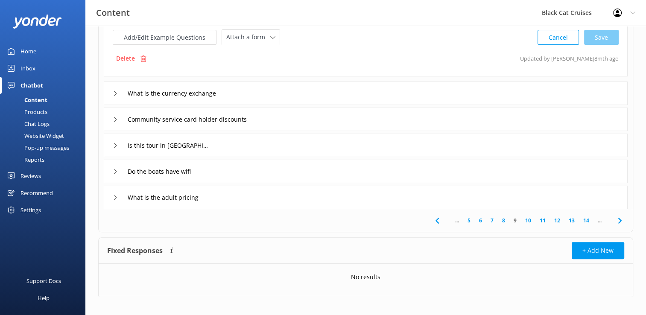
scroll to position [243, 0]
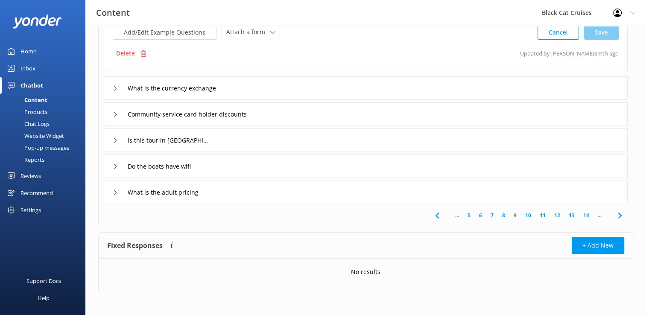
click at [114, 86] on icon at bounding box center [115, 88] width 5 height 5
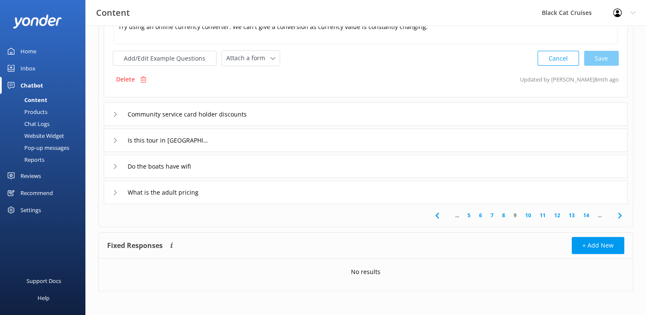
scroll to position [157, 0]
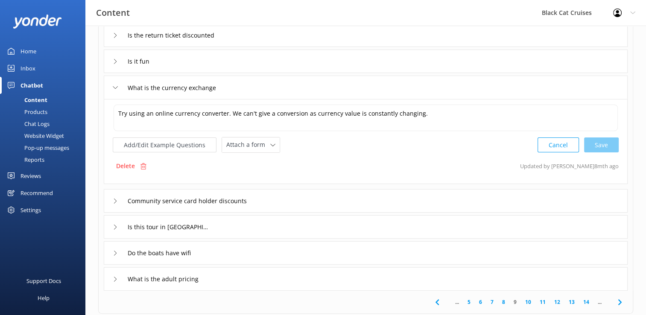
click at [115, 200] on icon at bounding box center [115, 200] width 5 height 5
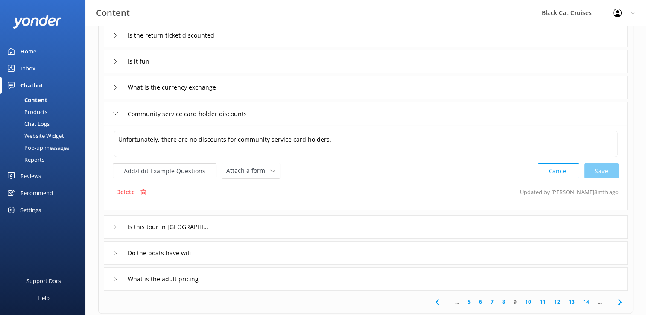
click at [115, 226] on icon at bounding box center [115, 227] width 5 height 5
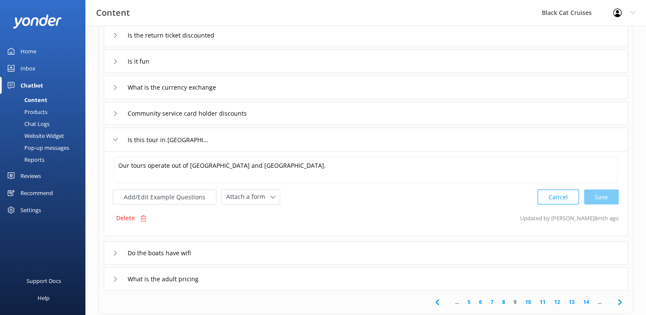
click at [117, 253] on icon at bounding box center [115, 253] width 5 height 5
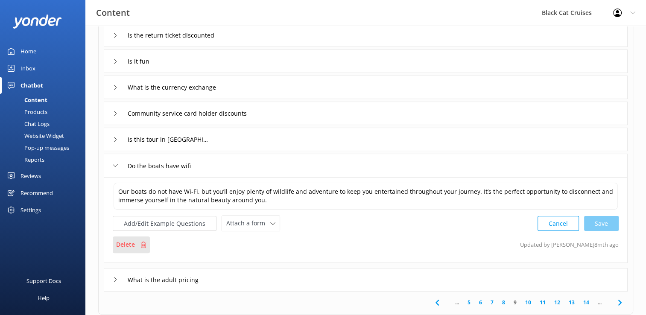
scroll to position [199, 0]
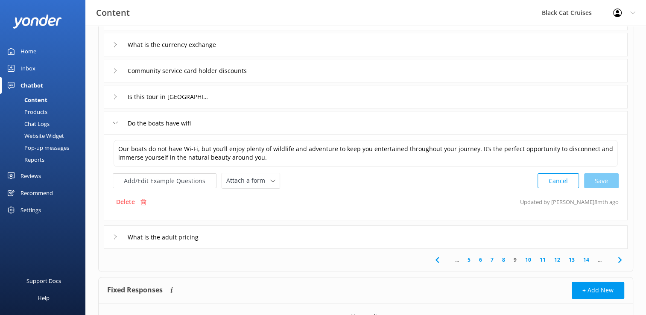
click at [113, 236] on div "What is the adult pricing" at bounding box center [161, 237] width 96 height 14
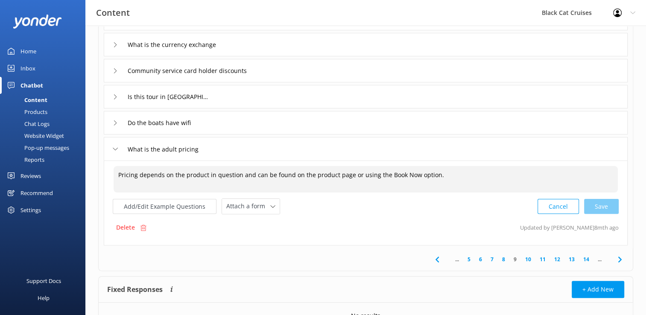
click at [438, 174] on textarea "Pricing depends on the product in question and can be found on the product page…" at bounding box center [366, 179] width 504 height 26
click at [440, 173] on textarea "Pricing depends on the product in question and can be found on the product page…" at bounding box center [366, 179] width 504 height 26
click at [604, 204] on div "Cancel Loading.." at bounding box center [578, 206] width 81 height 16
type textarea "Pricing depends on the product in question and can be found on the product page…"
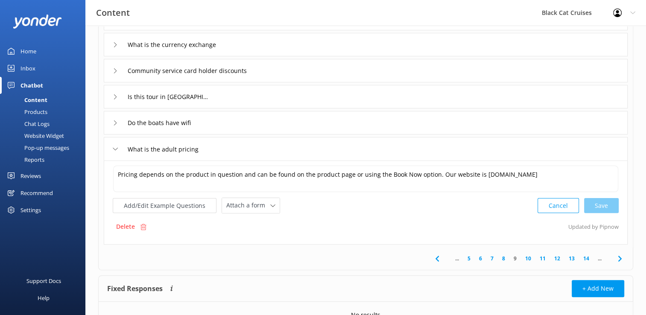
click at [528, 258] on link "10" at bounding box center [528, 258] width 15 height 8
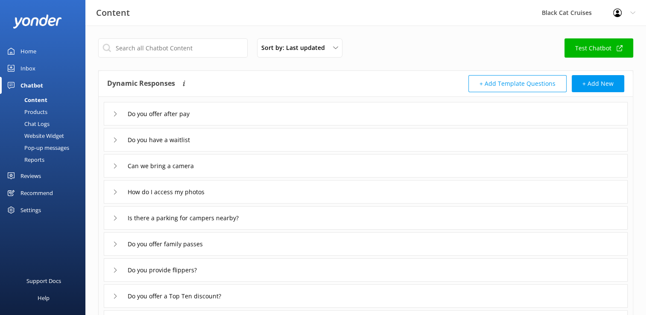
click at [113, 139] on icon at bounding box center [115, 139] width 5 height 5
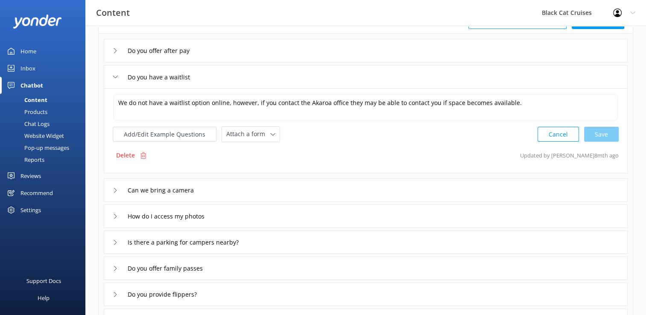
scroll to position [85, 0]
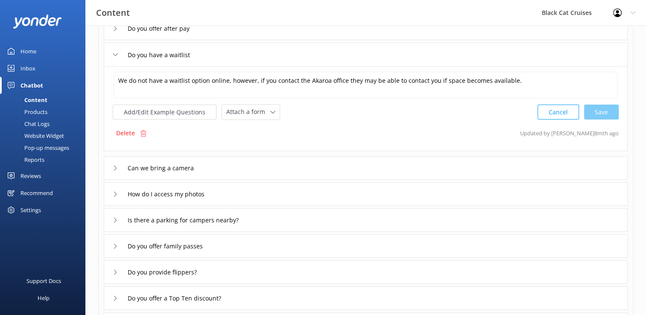
click at [114, 245] on icon at bounding box center [115, 246] width 5 height 5
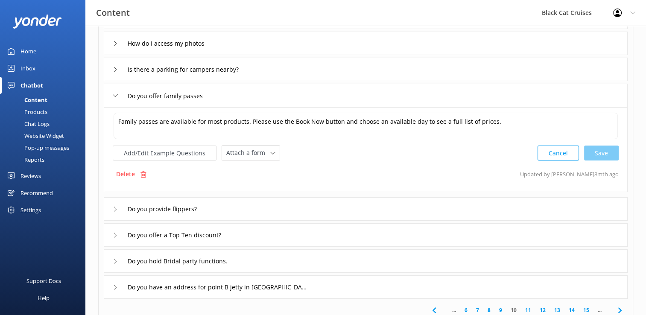
scroll to position [213, 0]
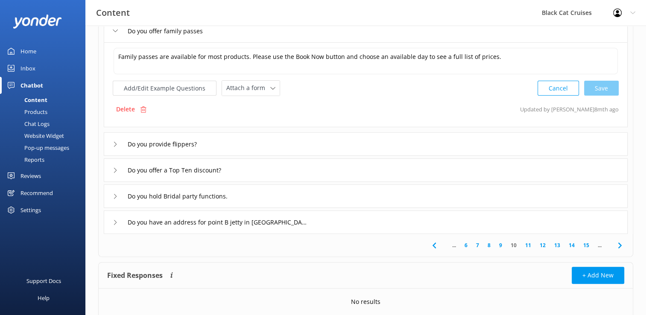
click at [114, 144] on icon at bounding box center [115, 144] width 5 height 5
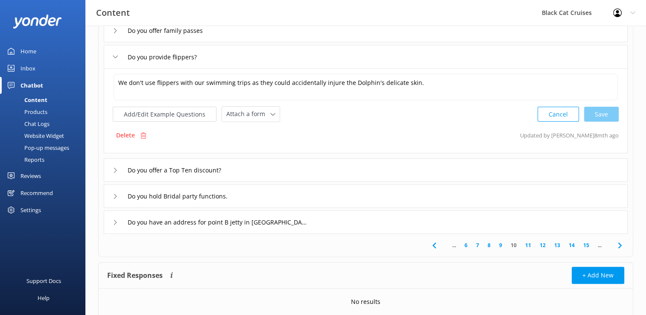
click at [115, 169] on icon at bounding box center [115, 170] width 5 height 5
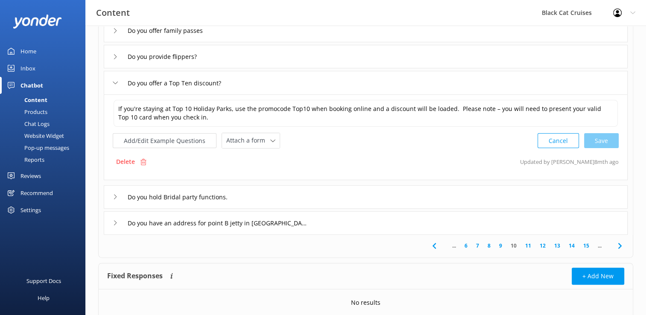
click at [115, 195] on icon at bounding box center [115, 196] width 5 height 5
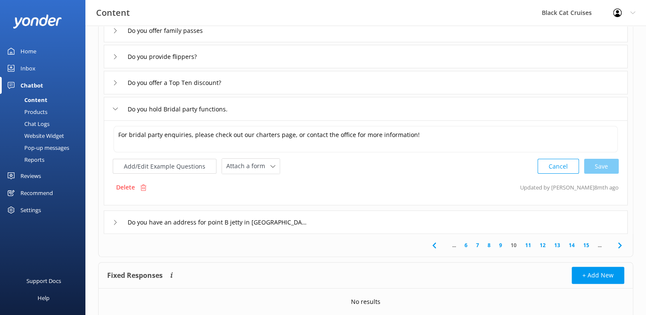
click at [525, 245] on link "11" at bounding box center [528, 245] width 15 height 8
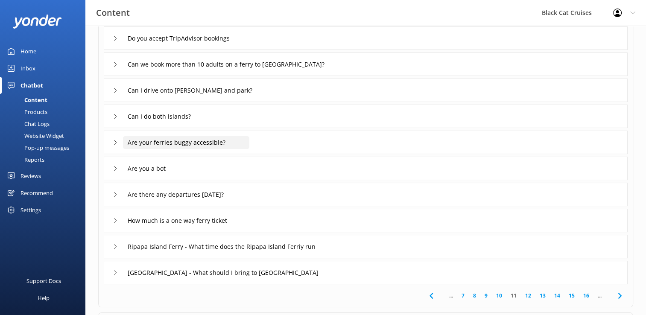
scroll to position [85, 0]
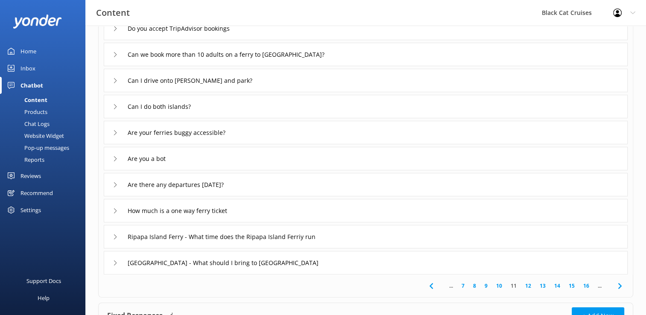
click at [114, 184] on icon at bounding box center [115, 184] width 5 height 5
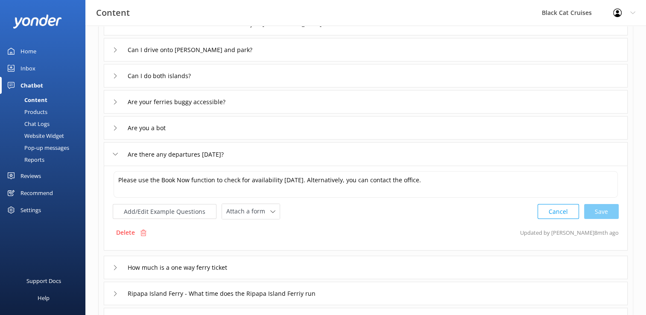
scroll to position [171, 0]
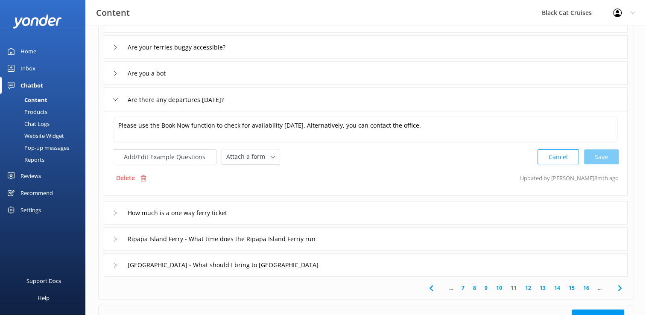
click at [115, 211] on use at bounding box center [115, 212] width 3 height 5
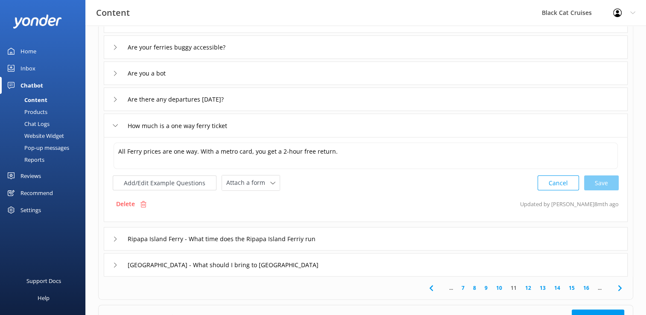
click at [525, 289] on link "12" at bounding box center [528, 288] width 15 height 8
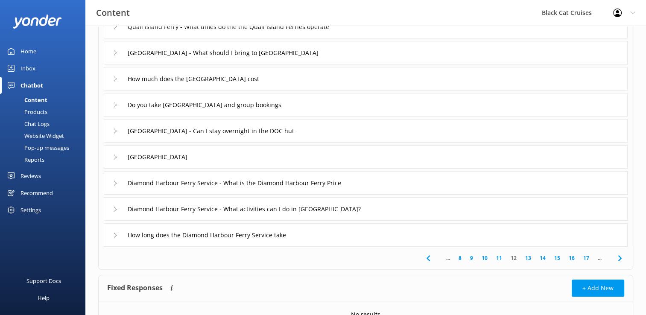
scroll to position [128, 0]
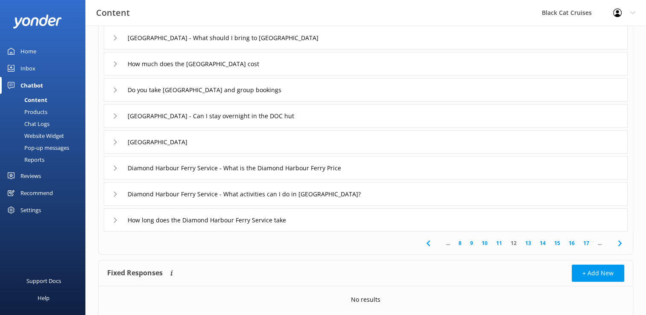
click at [528, 242] on link "13" at bounding box center [528, 243] width 15 height 8
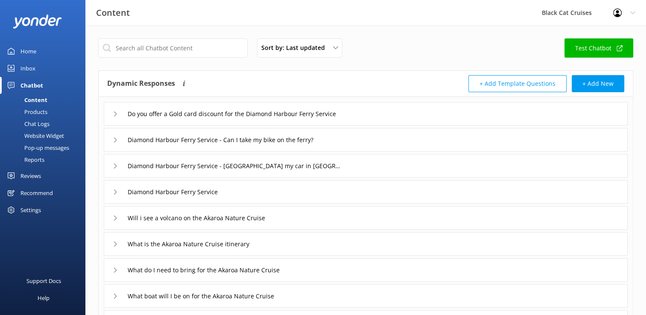
click at [116, 219] on icon at bounding box center [115, 218] width 5 height 5
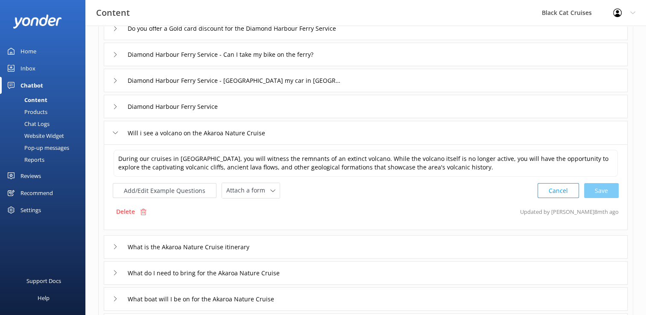
scroll to position [128, 0]
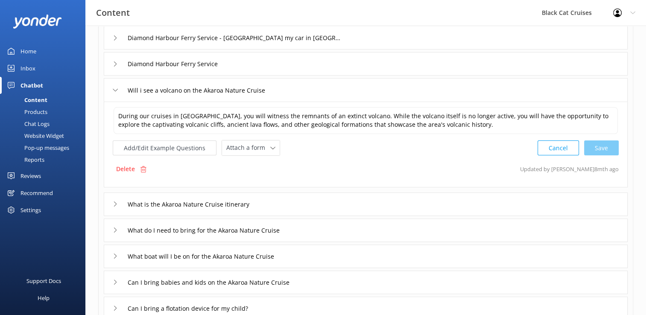
click at [114, 203] on icon at bounding box center [115, 203] width 5 height 5
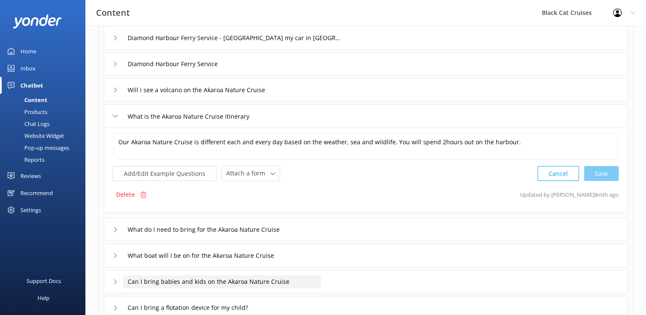
scroll to position [171, 0]
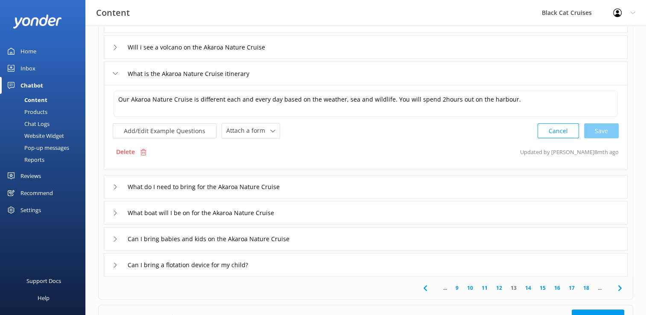
click at [113, 264] on icon at bounding box center [115, 265] width 5 height 5
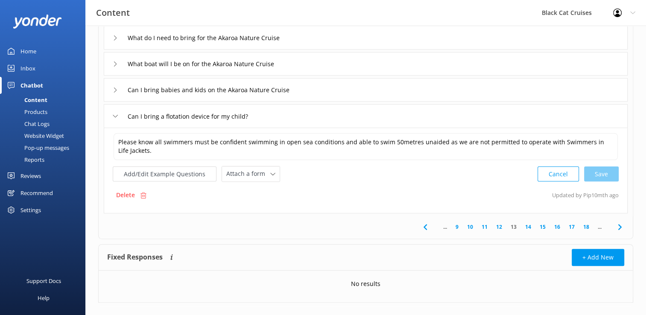
scroll to position [244, 0]
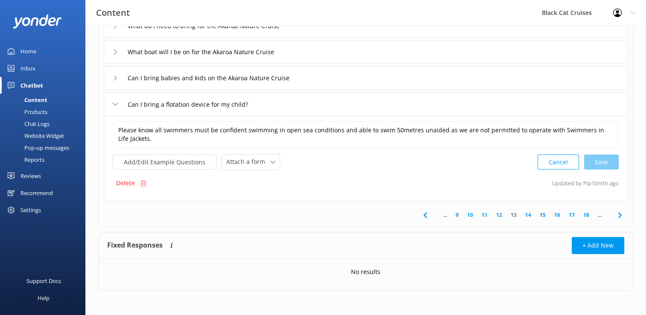
click at [528, 214] on link "14" at bounding box center [528, 215] width 15 height 8
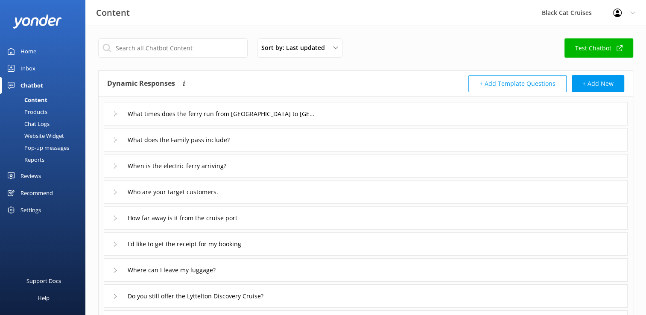
click at [114, 140] on icon at bounding box center [115, 139] width 5 height 5
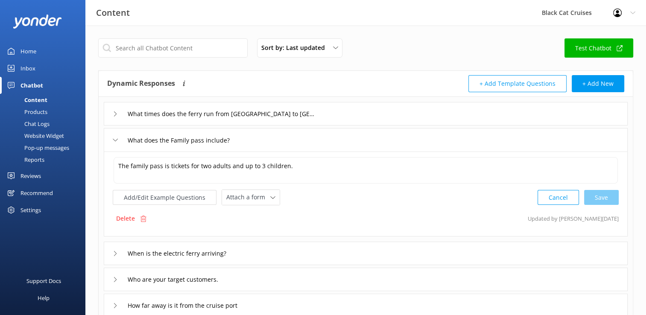
scroll to position [43, 0]
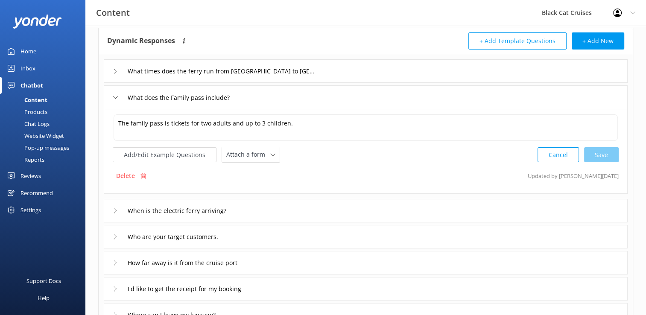
click at [114, 208] on icon at bounding box center [115, 210] width 5 height 5
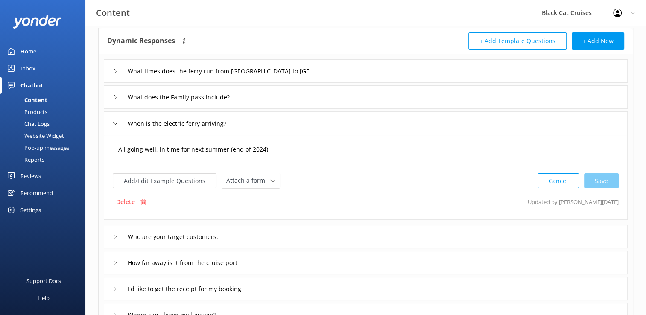
click at [272, 149] on textarea "All going well, in time for next summer (end of 2024)." at bounding box center [366, 153] width 504 height 26
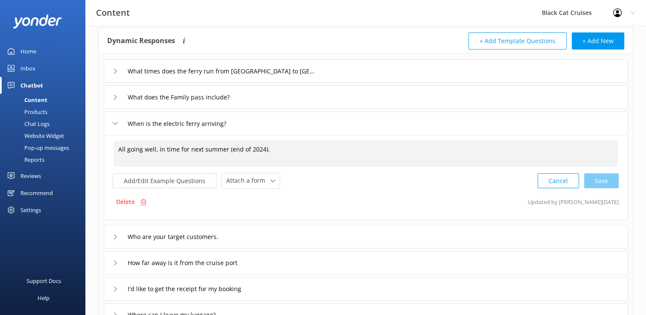
click at [272, 149] on textarea "All going well, in time for next summer (end of 2024)." at bounding box center [366, 153] width 504 height 26
type textarea "A"
type textarea "W"
type textarea "A"
type textarea "W"
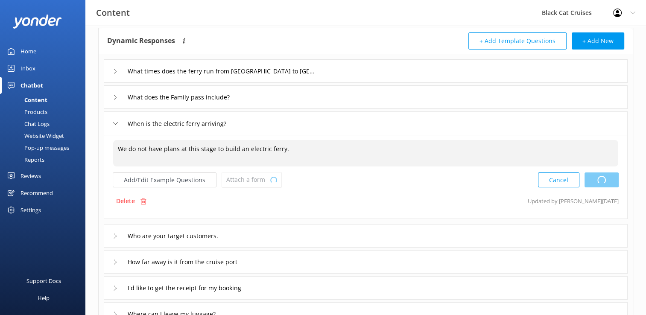
click at [600, 180] on div "Cancel Loading.." at bounding box center [578, 180] width 81 height 16
type textarea "We do not have plans at this stage to build an electric ferry."
click at [114, 236] on icon at bounding box center [115, 235] width 5 height 5
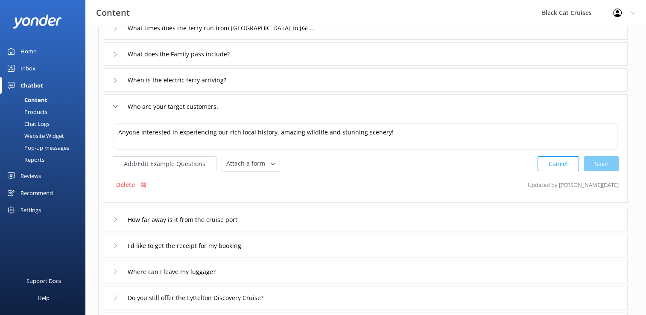
scroll to position [128, 0]
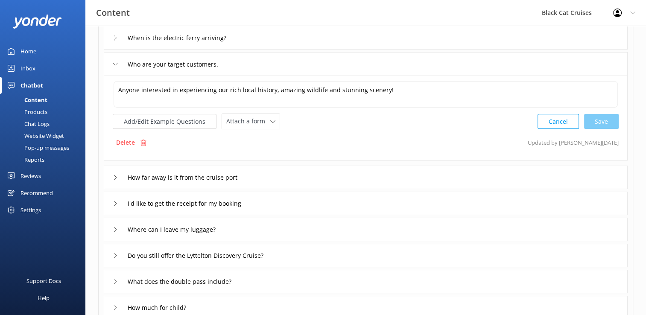
click at [115, 202] on icon at bounding box center [115, 203] width 5 height 5
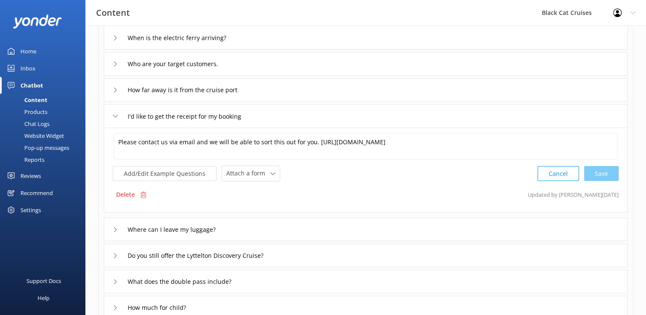
click at [117, 228] on icon at bounding box center [115, 229] width 5 height 5
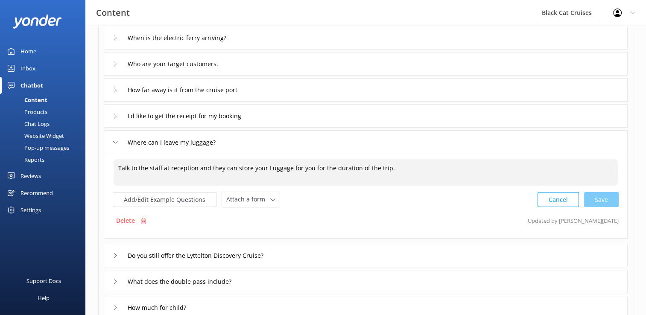
click at [387, 169] on textarea "Talk to the staff at reception and they can store your Luggage for you for the …" at bounding box center [366, 172] width 504 height 26
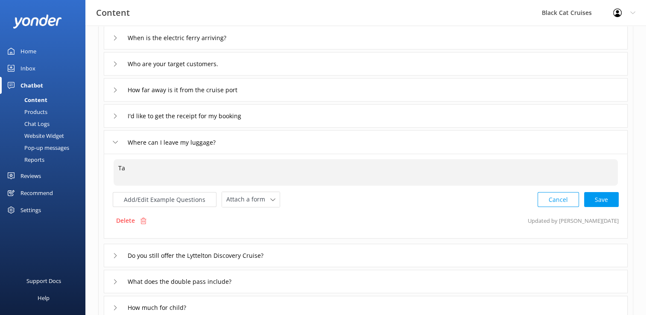
type textarea "T"
click at [388, 170] on textarea at bounding box center [366, 172] width 504 height 26
click at [600, 199] on div "Cancel Save" at bounding box center [577, 200] width 81 height 16
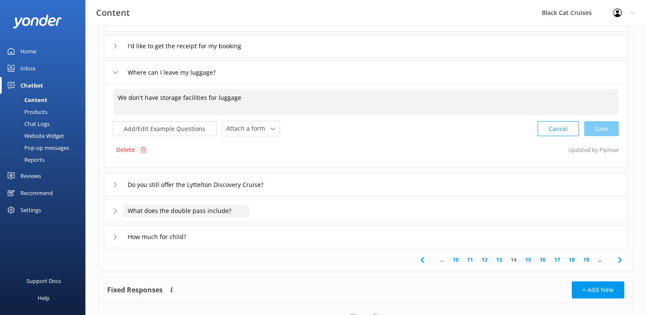
scroll to position [213, 0]
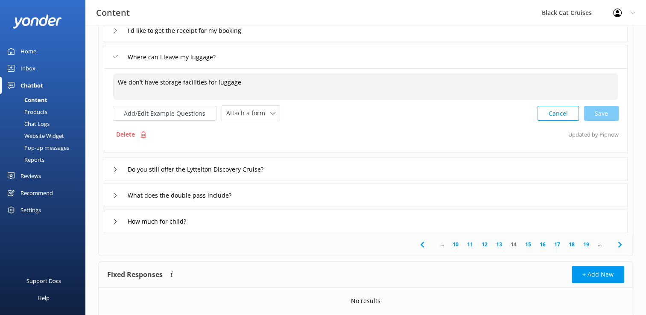
type textarea "We don't have storage facilities for luggage"
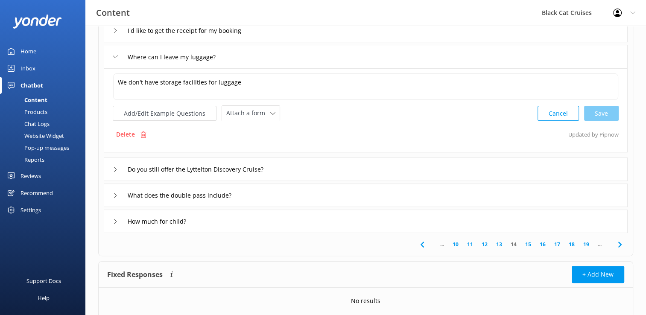
click at [114, 170] on use at bounding box center [115, 169] width 3 height 5
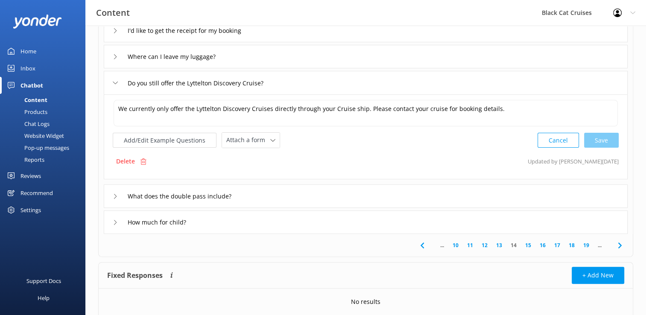
click at [114, 195] on icon at bounding box center [115, 196] width 5 height 5
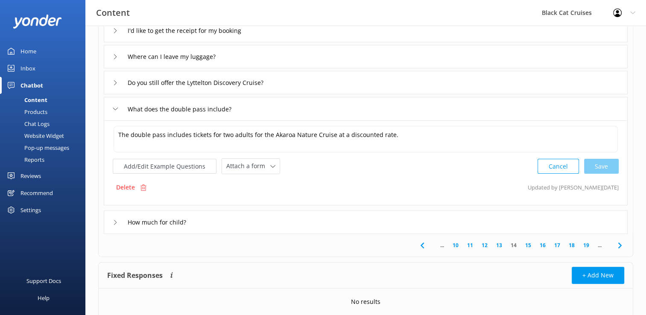
click at [114, 221] on icon at bounding box center [115, 222] width 5 height 5
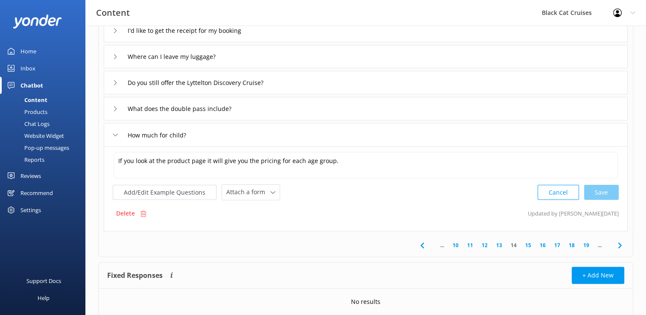
click at [526, 244] on link "15" at bounding box center [528, 245] width 15 height 8
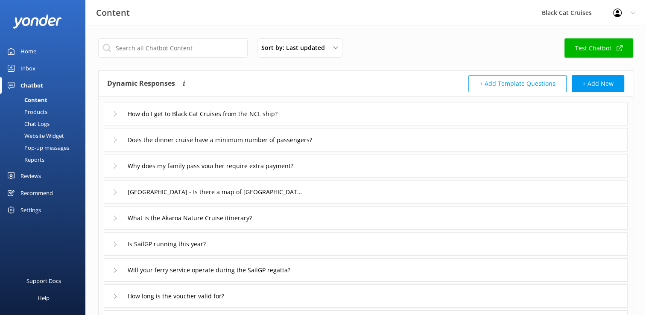
click at [113, 138] on div "Does the dinner cruise have a minimum number of passengers?" at bounding box center [219, 140] width 212 height 14
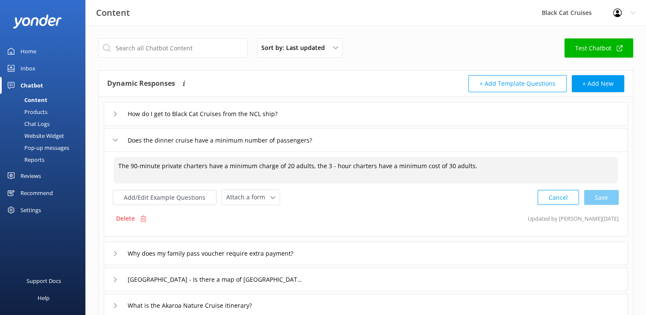
click at [205, 167] on textarea "The 90-minute private charters have a minimum charge of 20 adults, the 3 - hour…" at bounding box center [366, 170] width 504 height 26
click at [206, 168] on textarea "The 90-minute private charters have a minimum charge of 20 adults, the 3 - hour…" at bounding box center [366, 170] width 504 height 26
click at [317, 164] on textarea "The 90-minute private charters in [GEOGRAPHIC_DATA] have a minimum charge of 20…" at bounding box center [366, 170] width 504 height 26
click at [316, 166] on textarea "The 90-minute private charters in [GEOGRAPHIC_DATA] have a minimum charge of 30…" at bounding box center [366, 170] width 504 height 26
click at [600, 194] on div "Cancel Loading.." at bounding box center [578, 197] width 81 height 16
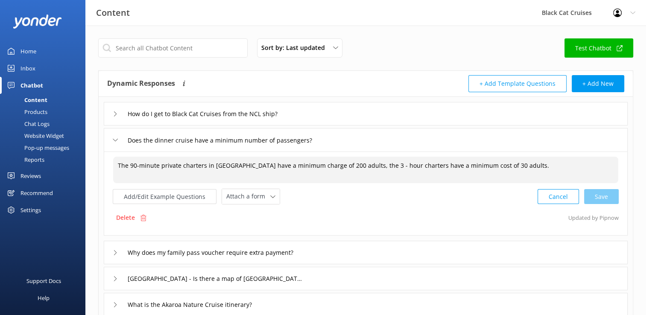
type textarea "The 90-minute private charters in [GEOGRAPHIC_DATA] have a minimum charge of 20…"
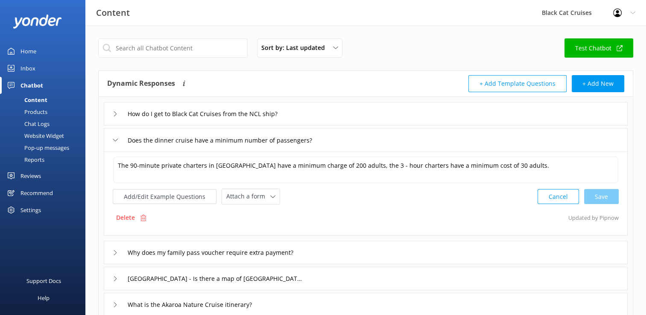
click at [115, 252] on icon at bounding box center [115, 252] width 5 height 5
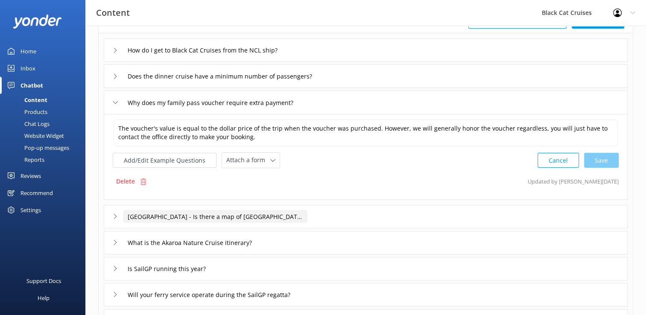
scroll to position [128, 0]
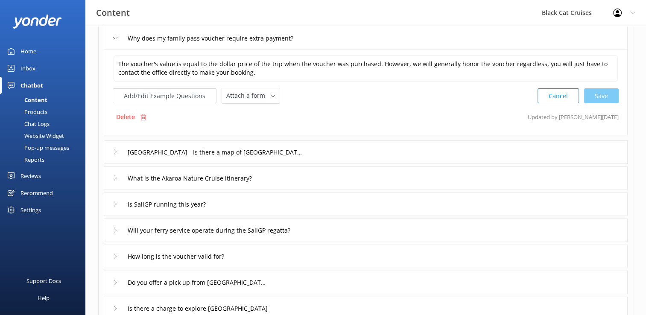
click at [115, 203] on icon at bounding box center [115, 203] width 5 height 5
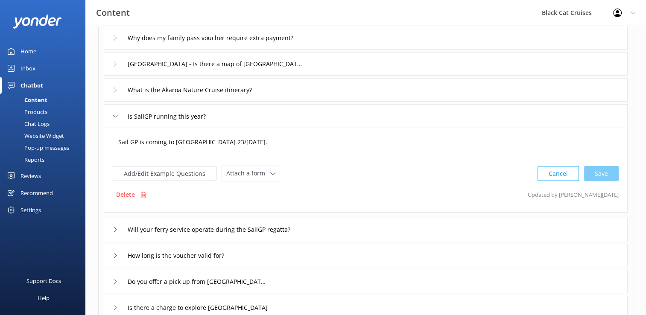
click at [256, 142] on textarea "Sail GP is coming to [GEOGRAPHIC_DATA] 23/[DATE]." at bounding box center [366, 146] width 504 height 26
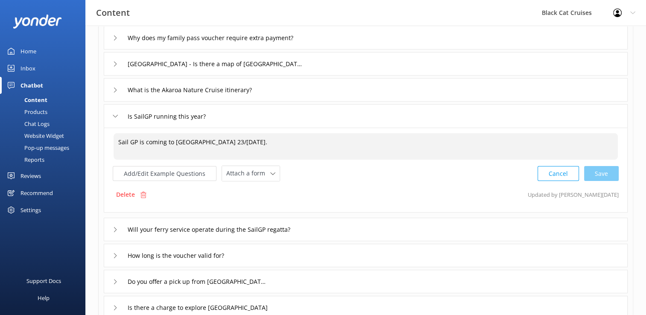
click at [257, 141] on textarea "Sail GP is coming to [GEOGRAPHIC_DATA] 23/[DATE]." at bounding box center [366, 146] width 504 height 26
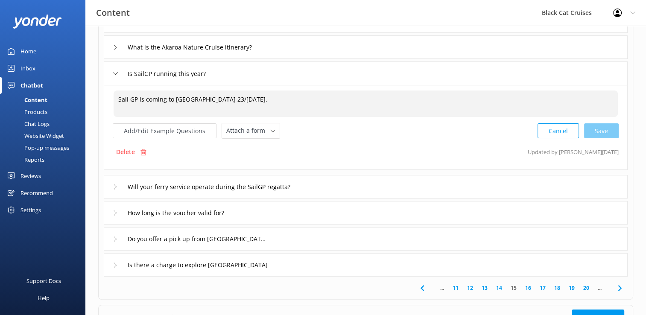
click at [116, 211] on icon at bounding box center [115, 212] width 5 height 5
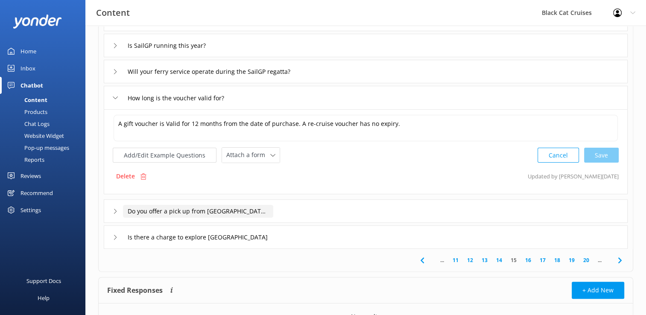
scroll to position [213, 0]
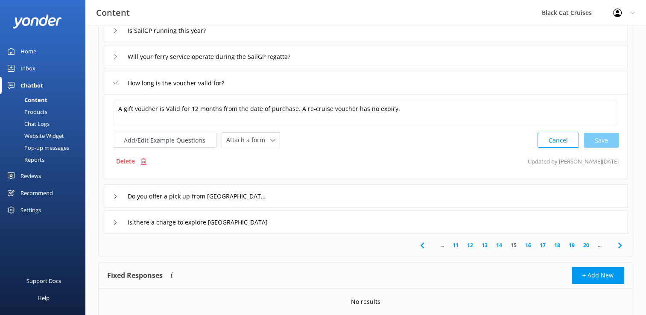
click at [114, 195] on icon at bounding box center [115, 196] width 5 height 5
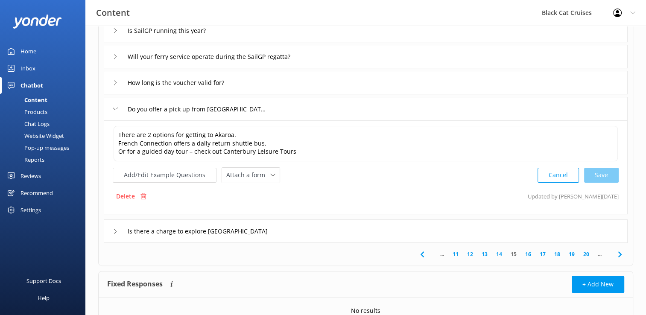
click at [526, 255] on link "16" at bounding box center [528, 254] width 15 height 8
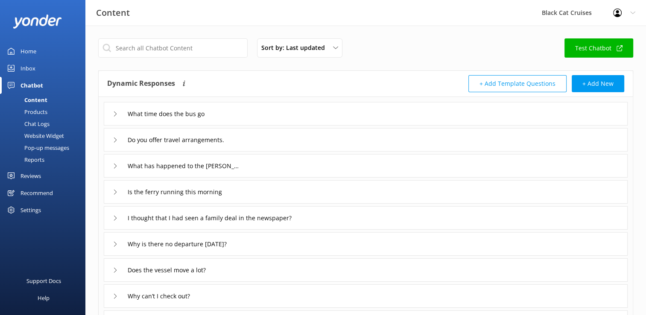
click at [115, 114] on icon at bounding box center [115, 113] width 5 height 5
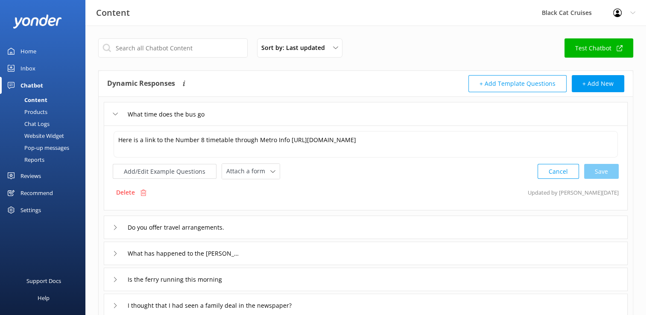
click at [114, 225] on icon at bounding box center [115, 227] width 5 height 5
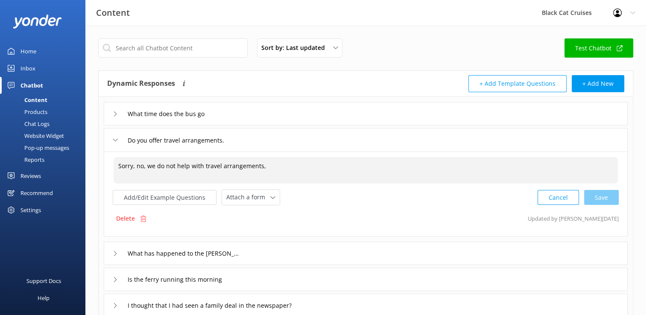
click at [263, 166] on textarea "Sorry, no, we do not help with travel arrangements," at bounding box center [366, 170] width 504 height 26
type textarea "S"
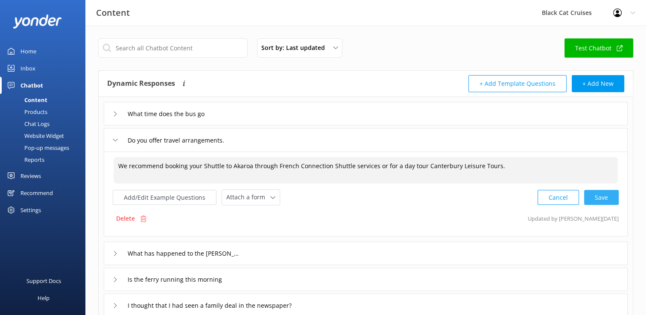
click at [601, 197] on div "Cancel Save" at bounding box center [577, 198] width 81 height 16
type textarea "We recommend booking your Shuttle to Akaroa through French Connection Shuttle s…"
click at [113, 252] on icon at bounding box center [115, 252] width 5 height 5
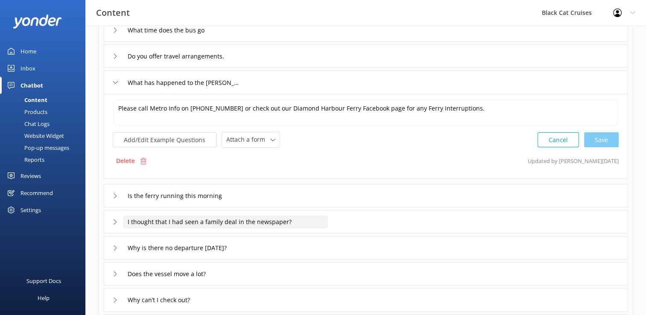
scroll to position [85, 0]
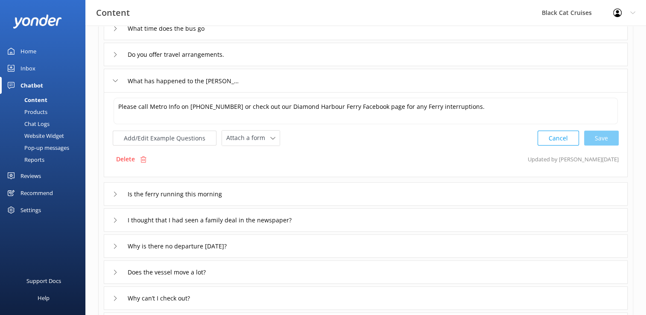
click at [113, 248] on div "Why is there no departure [DATE]?" at bounding box center [178, 246] width 130 height 14
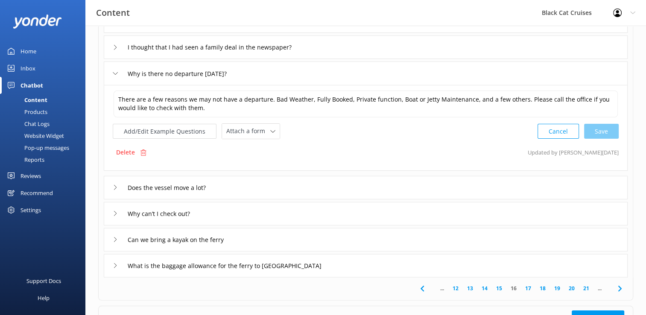
scroll to position [213, 0]
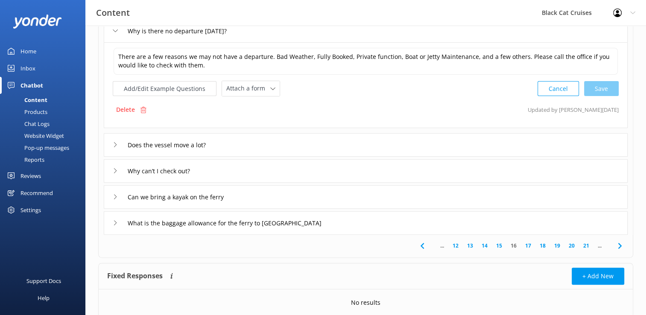
click at [529, 247] on link "17" at bounding box center [528, 246] width 15 height 8
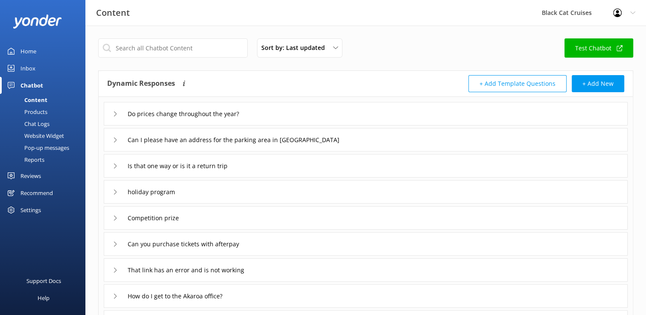
click at [114, 113] on icon at bounding box center [115, 113] width 5 height 5
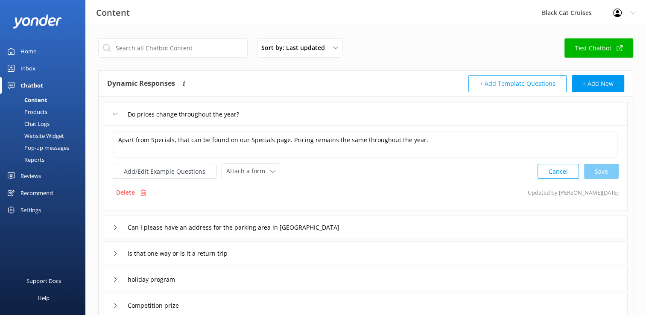
click at [114, 225] on use at bounding box center [115, 227] width 3 height 5
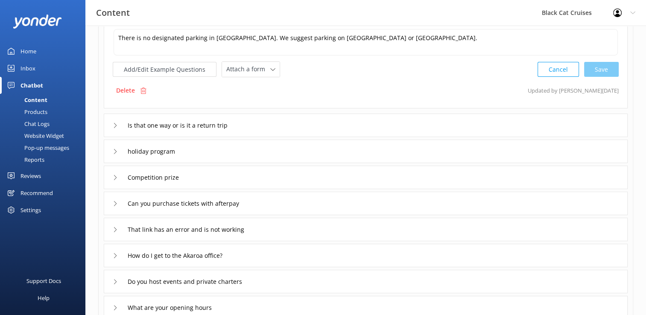
scroll to position [171, 0]
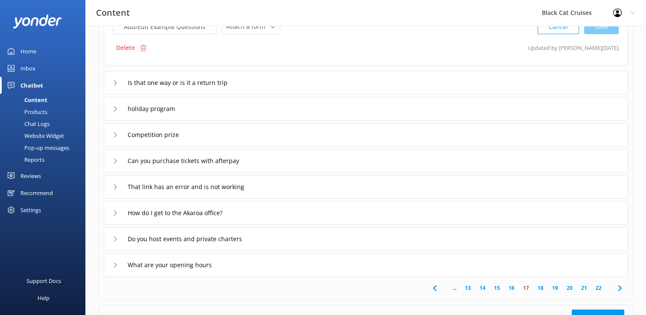
click at [114, 211] on icon at bounding box center [115, 212] width 5 height 5
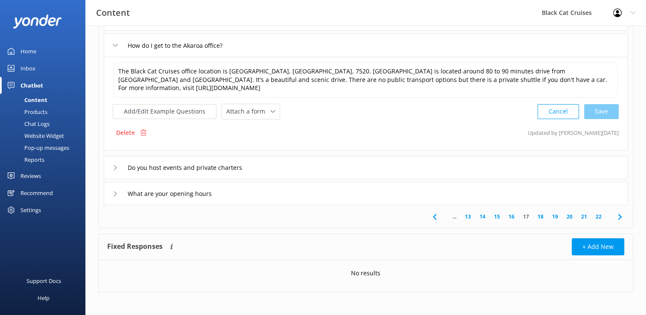
scroll to position [252, 0]
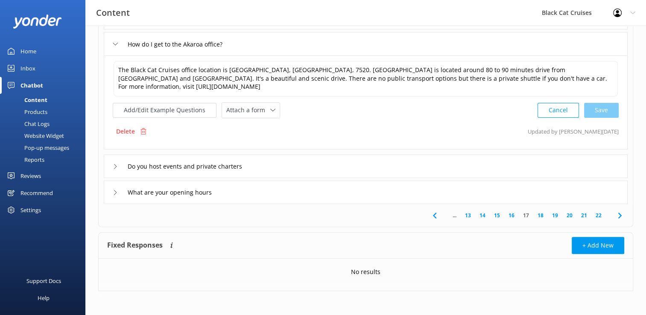
click at [114, 166] on icon at bounding box center [115, 166] width 5 height 5
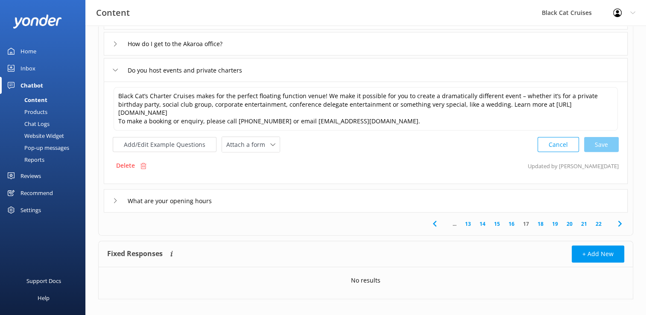
click at [115, 198] on icon at bounding box center [115, 200] width 5 height 5
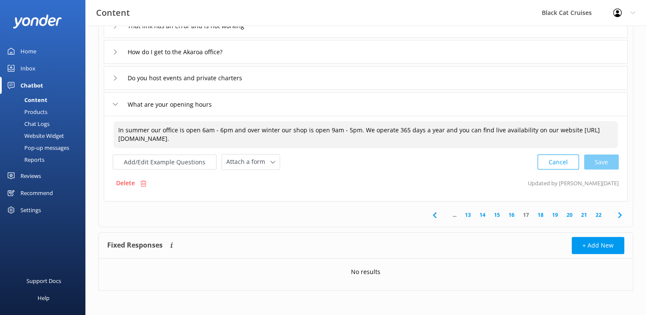
click at [211, 131] on textarea "In summer our office is open 6am - 6pm and over winter our shop is open 9am - 5…" at bounding box center [366, 134] width 504 height 27
click at [600, 158] on div "Cancel Loading.." at bounding box center [578, 162] width 81 height 16
type textarea "In summer our office is open 8am - 6pm and over winter our shop is open 9am - 5…"
click at [542, 218] on link "18" at bounding box center [540, 215] width 15 height 8
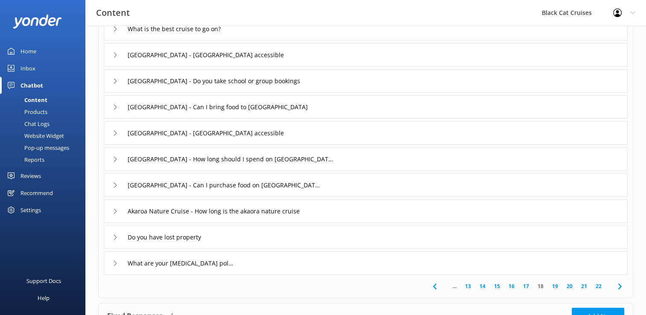
scroll to position [128, 0]
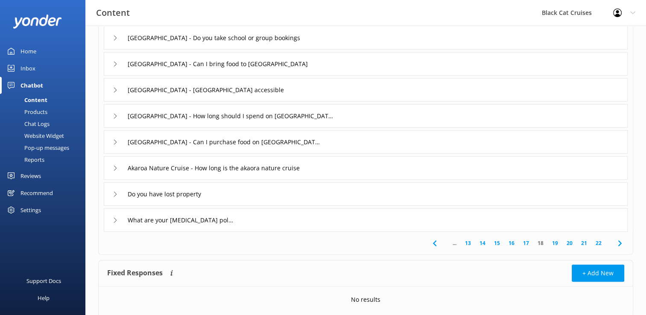
click at [554, 242] on link "19" at bounding box center [555, 243] width 15 height 8
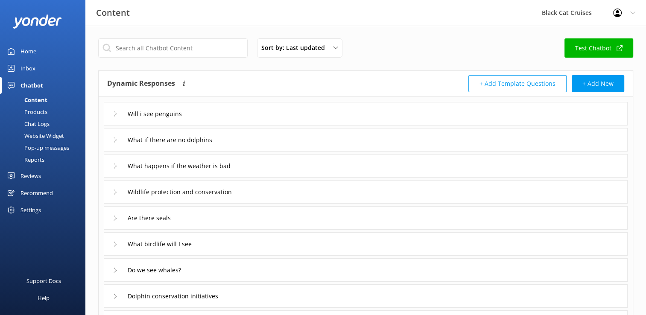
click at [114, 141] on icon at bounding box center [115, 139] width 5 height 5
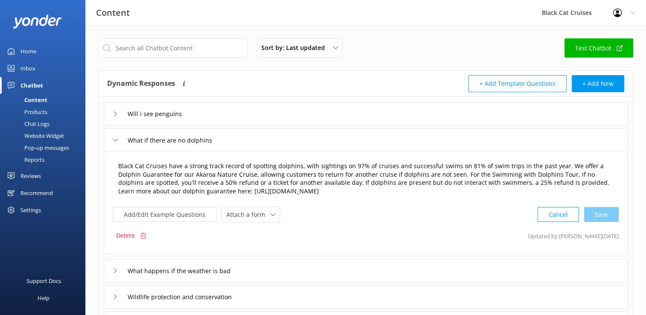
click at [370, 190] on textarea "Black Cat Cruises have a strong track record of spotting dolphins, with sightin…" at bounding box center [366, 179] width 504 height 44
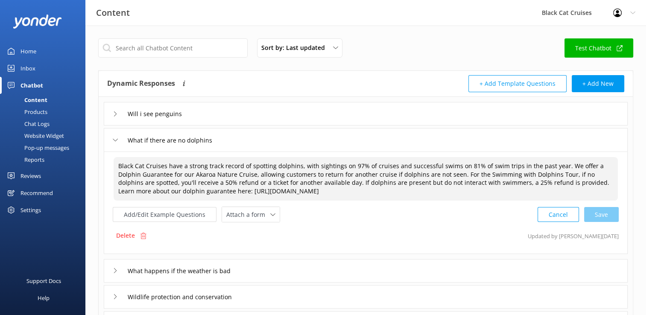
click at [248, 192] on textarea "Black Cat Cruises have a strong track record of spotting dolphins, with sightin…" at bounding box center [366, 179] width 504 height 44
click at [557, 183] on textarea "Black Cat Cruises have a strong track record of spotting dolphins, with sightin…" at bounding box center [366, 179] width 504 height 44
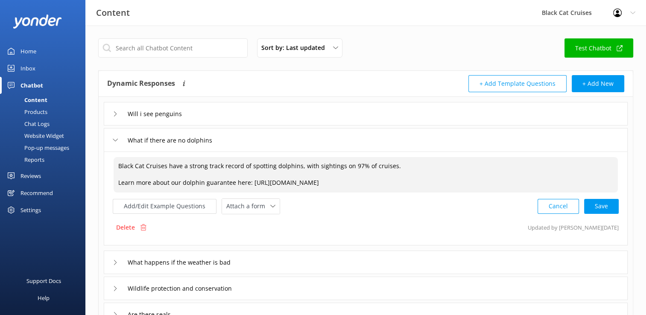
click at [398, 166] on textarea "Black Cat Cruises have a strong track record of spotting dolphins, with sightin…" at bounding box center [366, 174] width 504 height 35
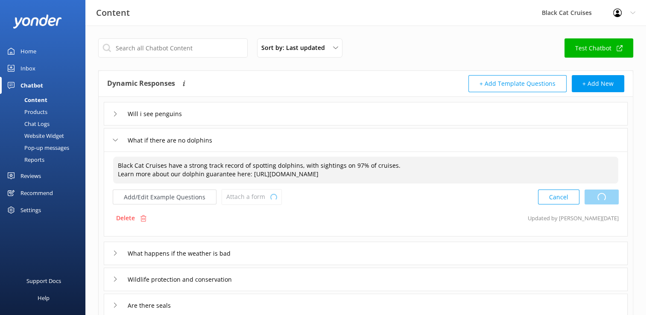
click at [597, 196] on div "Cancel Loading.." at bounding box center [578, 197] width 81 height 16
click at [368, 165] on textarea "Black Cat Cruises have a strong track record of spotting dolphins, with sightin…" at bounding box center [365, 170] width 505 height 27
click at [453, 163] on textarea "Black Cat Cruises have a strong track record of spotting dolphins, with sightin…" at bounding box center [365, 170] width 505 height 27
click at [456, 163] on textarea "Black Cat Cruises have a strong track record of spotting dolphins, with sightin…" at bounding box center [365, 170] width 505 height 27
click at [463, 165] on textarea "Black Cat Cruises have a strong track record of spotting dolphins, with sightin…" at bounding box center [365, 170] width 505 height 27
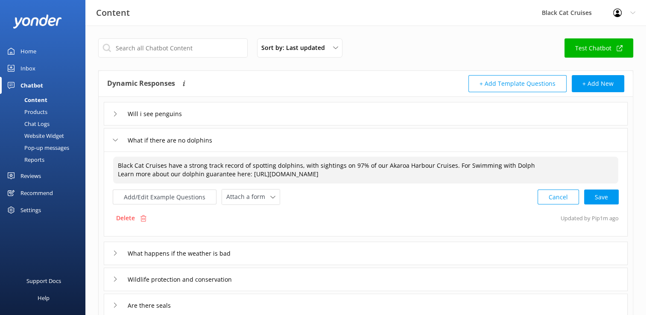
click at [521, 166] on textarea "Black Cat Cruises have a strong track record of spotting dolphins, with sightin…" at bounding box center [365, 170] width 505 height 27
paste textarea "This is a nature-based experience with wild dolphins in their natural environme…"
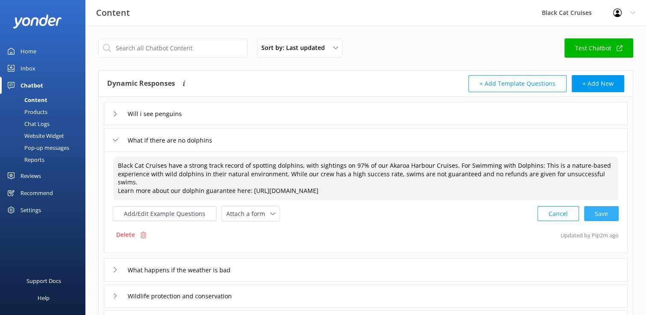
click at [598, 207] on div "Cancel Save" at bounding box center [577, 214] width 81 height 16
click at [599, 206] on div "Cancel Save" at bounding box center [577, 214] width 81 height 16
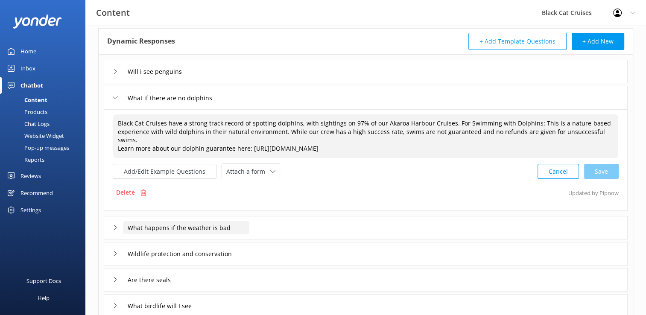
scroll to position [171, 0]
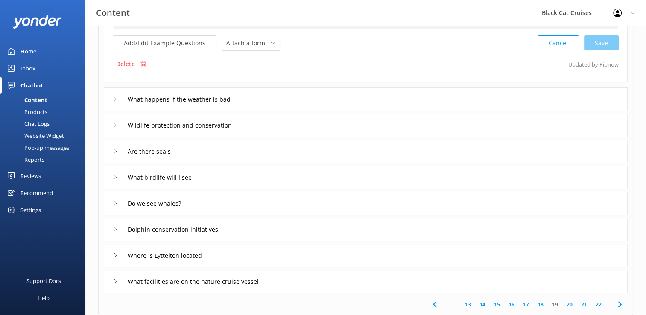
type textarea "Black Cat Cruises have a strong track record of spotting dolphins, with sightin…"
click at [114, 96] on icon at bounding box center [115, 98] width 5 height 5
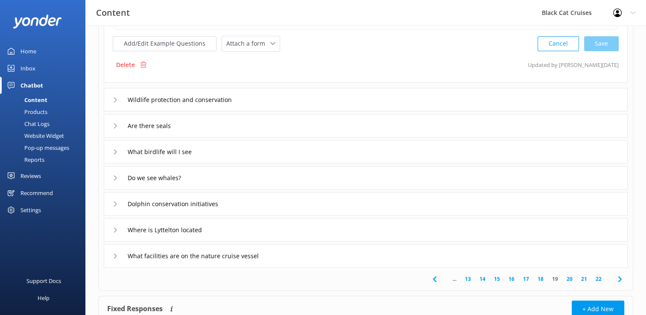
scroll to position [203, 0]
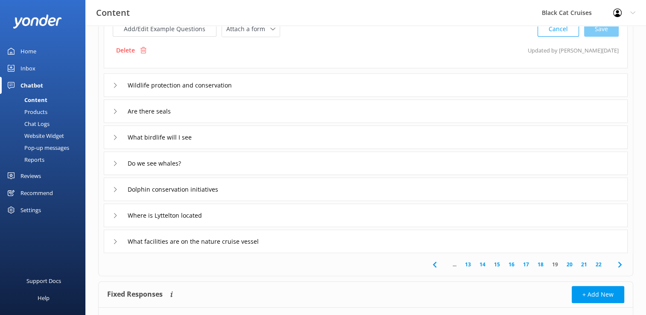
click at [117, 162] on icon at bounding box center [115, 163] width 5 height 5
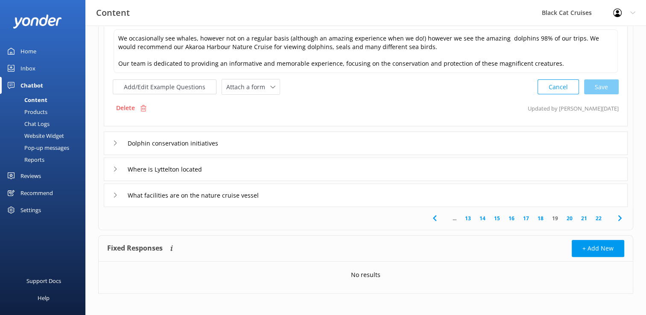
scroll to position [261, 0]
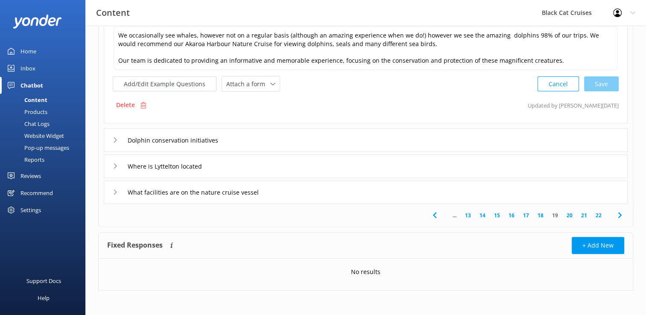
click at [113, 139] on icon at bounding box center [115, 139] width 5 height 5
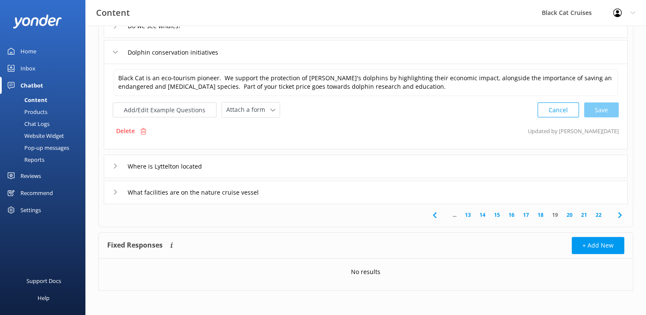
click at [116, 190] on icon at bounding box center [115, 192] width 5 height 5
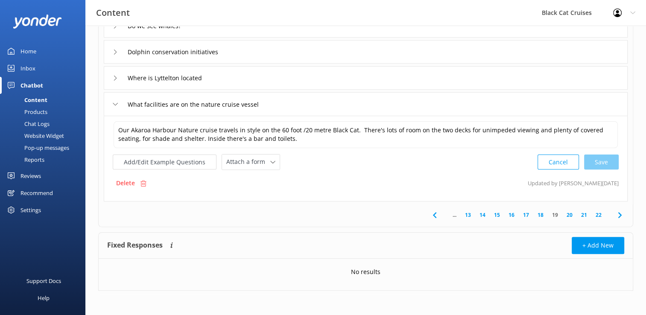
click at [570, 215] on link "20" at bounding box center [569, 215] width 15 height 8
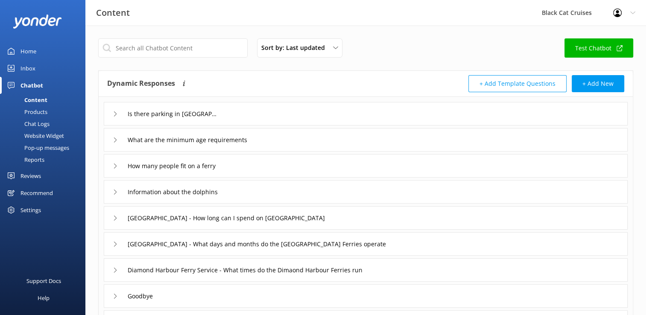
click at [113, 112] on icon at bounding box center [115, 113] width 5 height 5
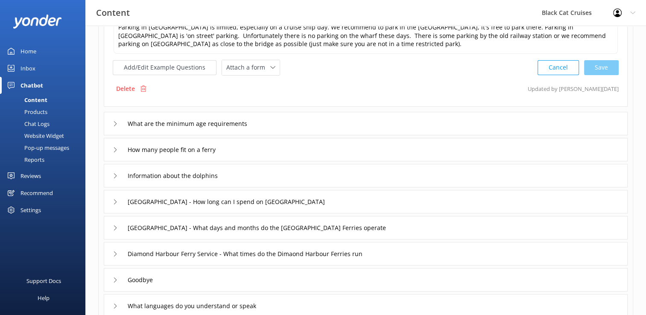
scroll to position [128, 0]
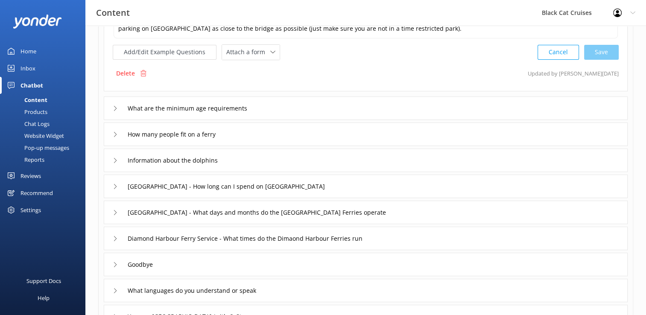
click at [113, 106] on div "What are the minimum age requirements" at bounding box center [181, 108] width 137 height 14
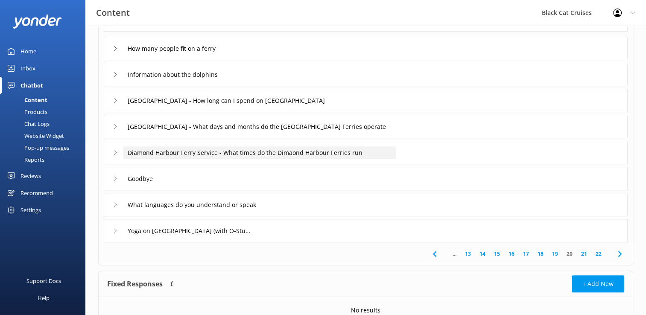
scroll to position [246, 0]
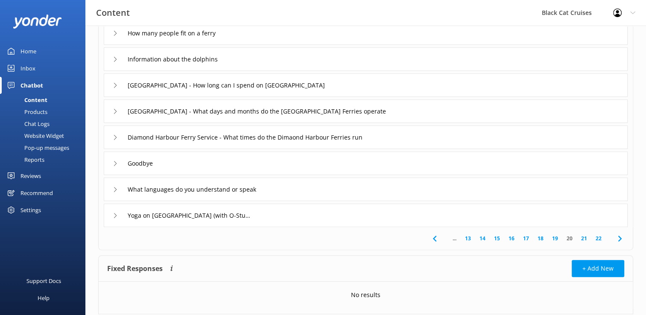
click at [114, 188] on icon at bounding box center [115, 189] width 5 height 5
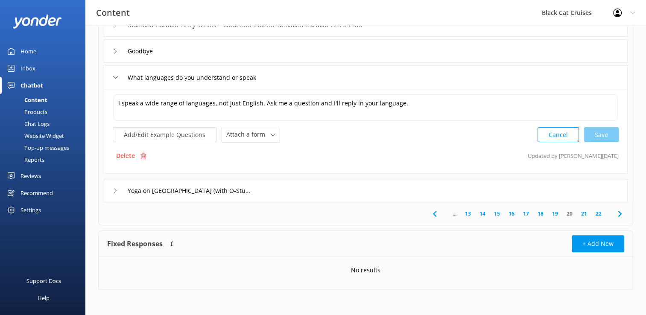
scroll to position [133, 0]
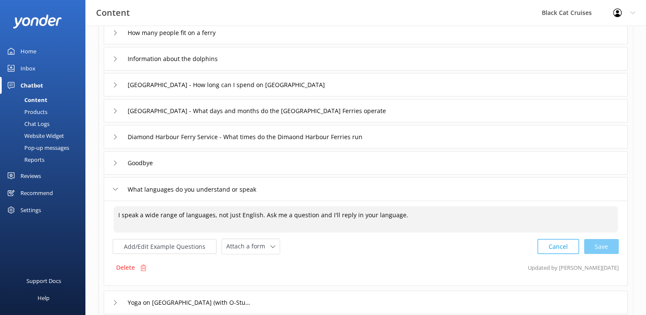
click at [260, 216] on textarea "I speak a wide range of languages, not just English. Ask me a question and I'll…" at bounding box center [366, 219] width 504 height 26
click at [259, 214] on textarea "I speak a wide range of languages, not just English. Ask me a question and I'll…" at bounding box center [366, 219] width 504 height 26
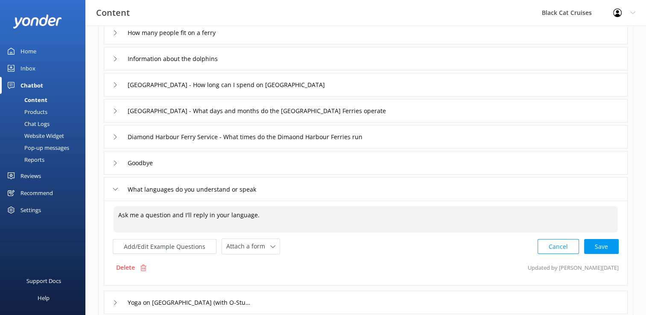
type textarea "Ask me a question and I'll reply in your language."
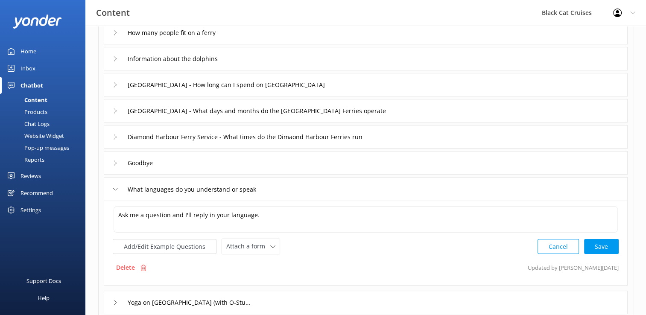
click at [306, 190] on div "What languages do you understand or speak" at bounding box center [366, 188] width 524 height 23
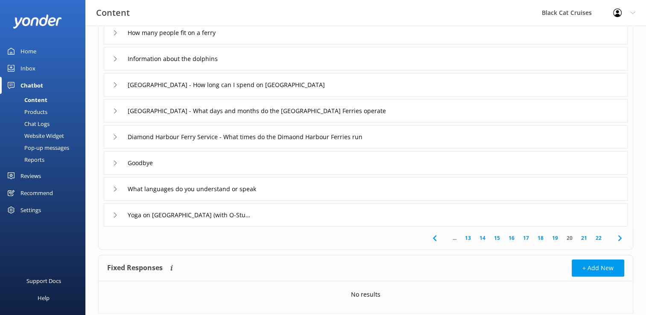
click at [116, 187] on icon at bounding box center [115, 189] width 5 height 5
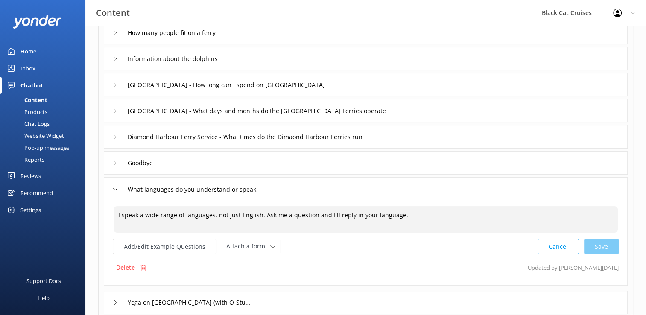
click at [256, 213] on textarea "I speak a wide range of languages, not just English. Ask me a question and I'll…" at bounding box center [366, 219] width 504 height 26
click at [237, 215] on textarea "I speak a wide range of languages, not just English. Ask me a question and I'll…" at bounding box center [366, 219] width 504 height 26
click at [160, 218] on textarea "We are English. Ask me a question and I'll reply in your language." at bounding box center [366, 219] width 504 height 26
click at [330, 216] on textarea "We are English speaking Ask me a question and I'll reply in your language." at bounding box center [366, 219] width 504 height 26
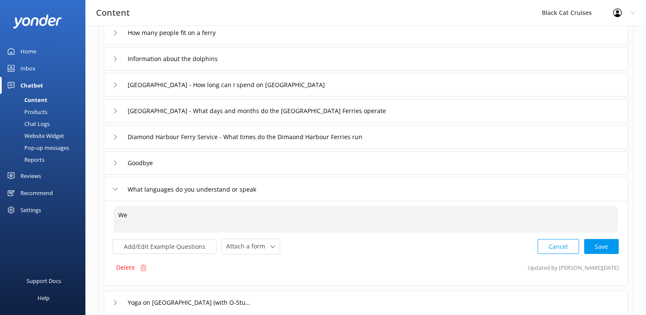
type textarea "W"
type textarea "E"
click at [599, 245] on div "Cancel Save" at bounding box center [577, 247] width 81 height 16
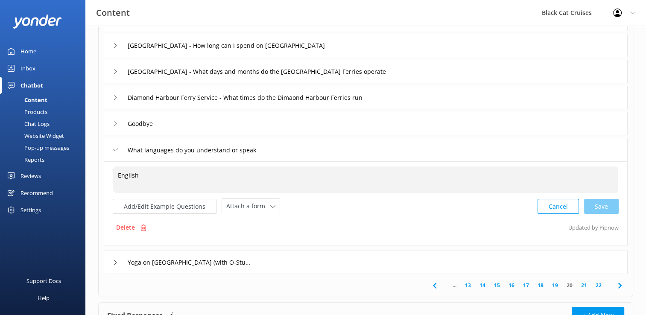
scroll to position [242, 0]
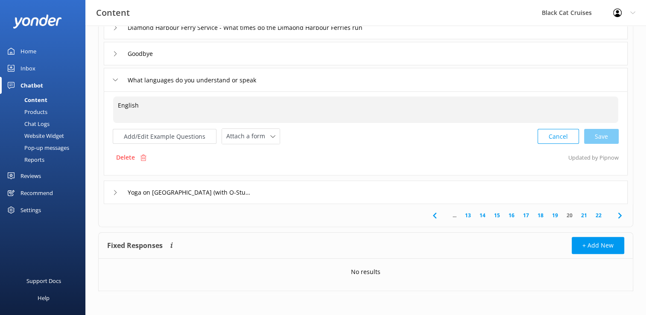
type textarea "English"
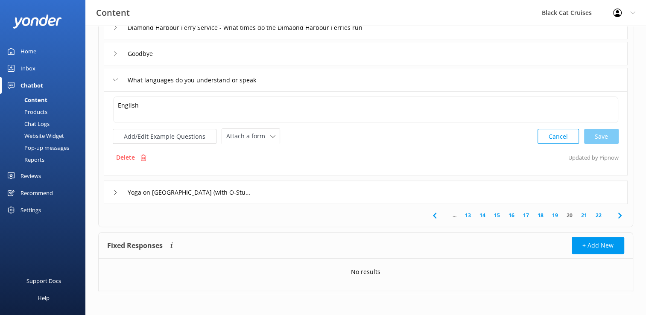
click at [588, 215] on link "21" at bounding box center [584, 215] width 15 height 8
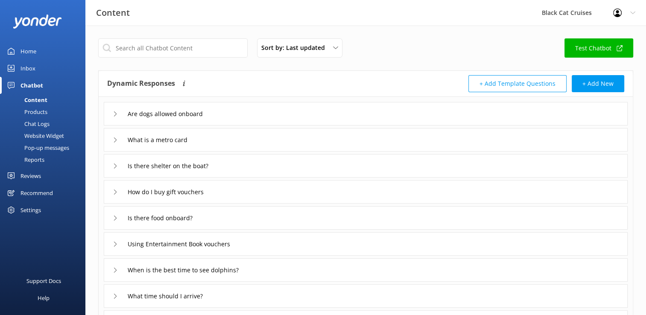
click at [116, 114] on icon at bounding box center [115, 113] width 5 height 5
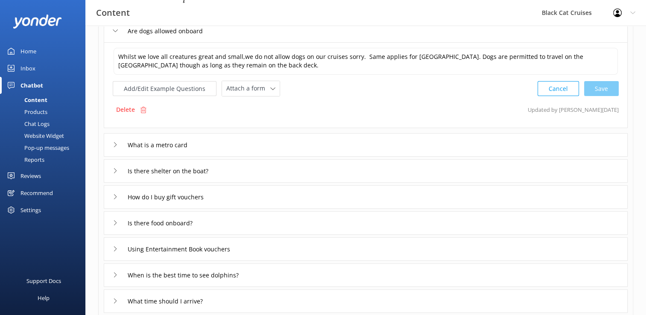
scroll to position [85, 0]
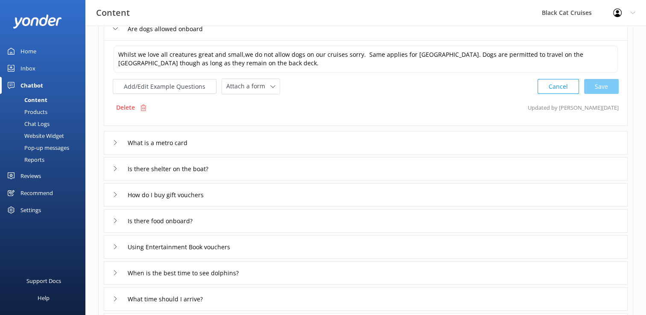
click at [115, 247] on icon at bounding box center [115, 246] width 5 height 5
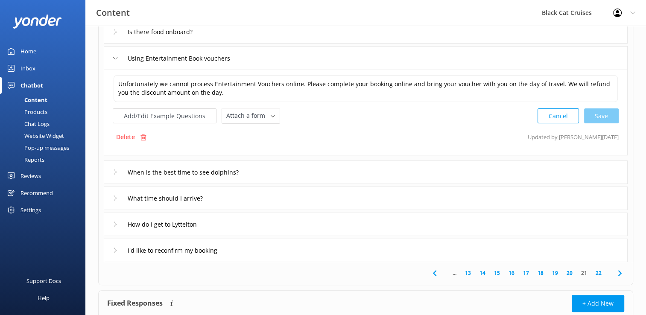
scroll to position [213, 0]
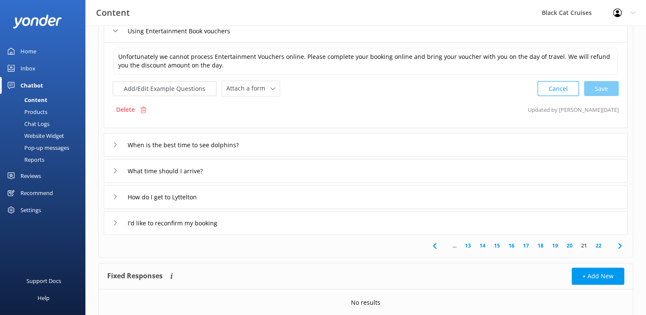
click at [113, 143] on icon at bounding box center [115, 144] width 5 height 5
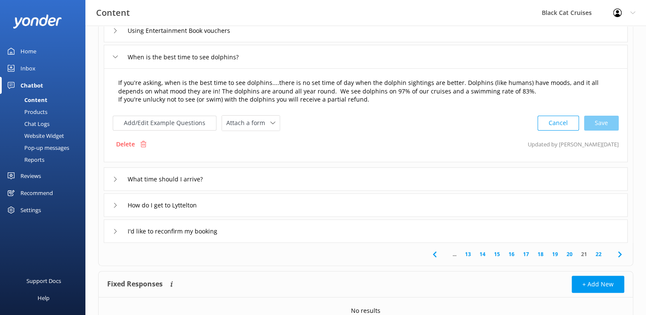
click at [365, 102] on textarea "If you're asking, when is the best time to see dolphins....there is no set time…" at bounding box center [366, 91] width 504 height 35
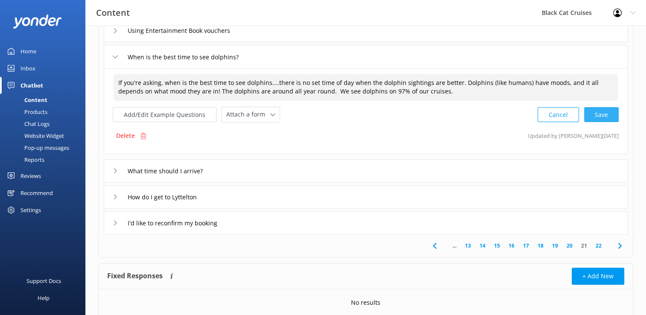
click at [602, 115] on div "Cancel Save" at bounding box center [577, 115] width 81 height 16
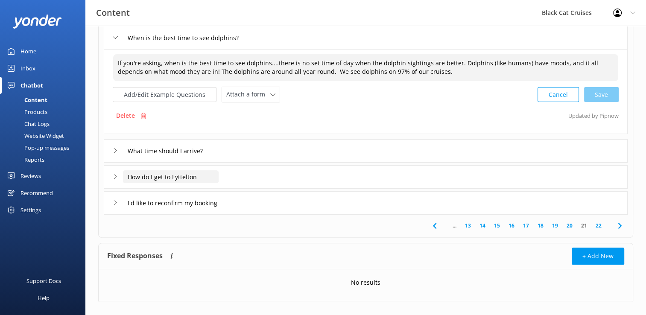
scroll to position [243, 0]
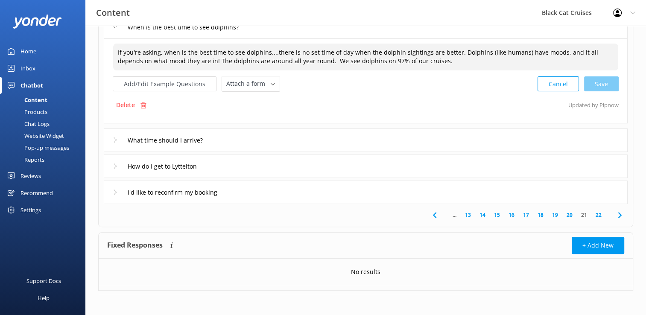
type textarea "If you're asking, when is the best time to see dolphins....there is no set time…"
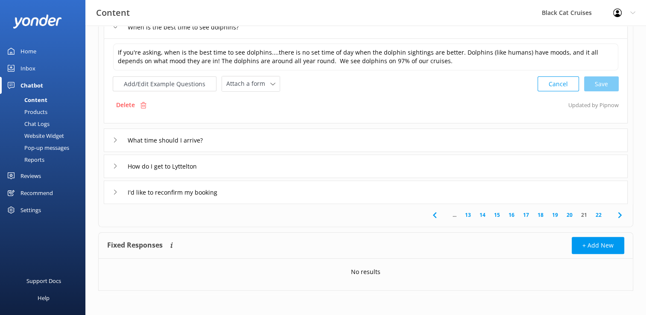
click at [599, 214] on link "22" at bounding box center [598, 215] width 15 height 8
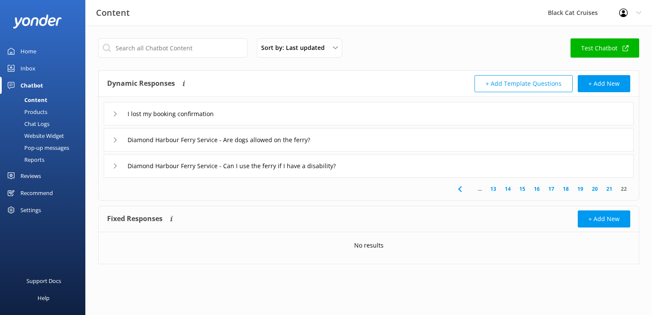
click at [113, 114] on icon at bounding box center [115, 113] width 5 height 5
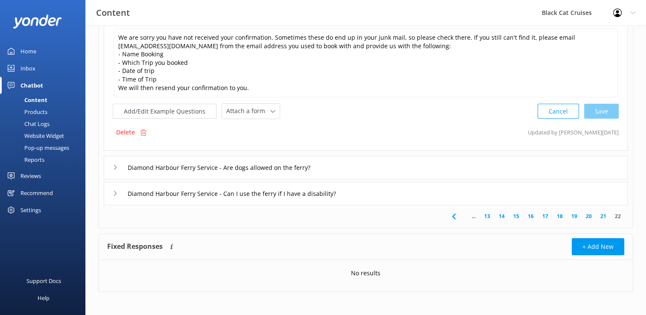
scroll to position [104, 0]
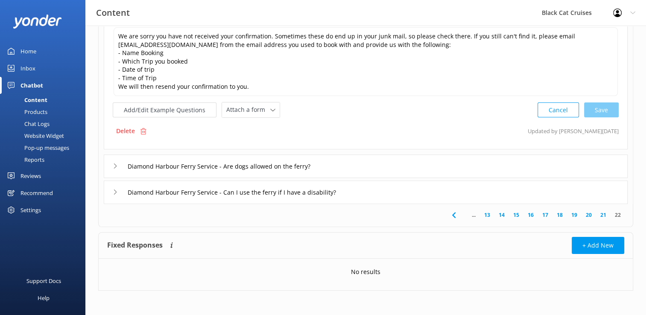
click at [621, 214] on link "22" at bounding box center [617, 215] width 15 height 8
click at [616, 213] on link "22" at bounding box center [617, 215] width 15 height 8
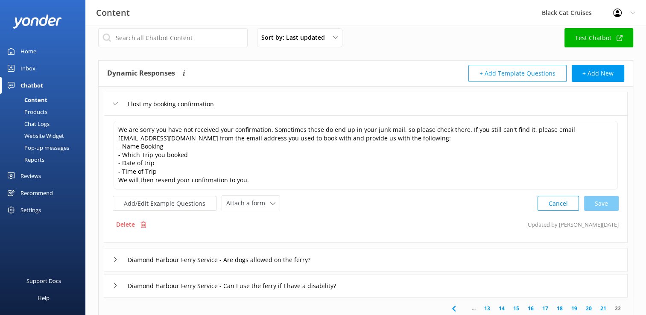
scroll to position [0, 0]
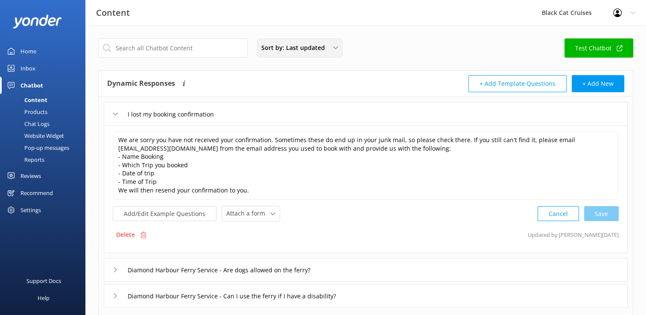
click at [333, 47] on use at bounding box center [335, 48] width 5 height 3
click at [268, 69] on div "Title (A-Z)" at bounding box center [273, 68] width 23 height 9
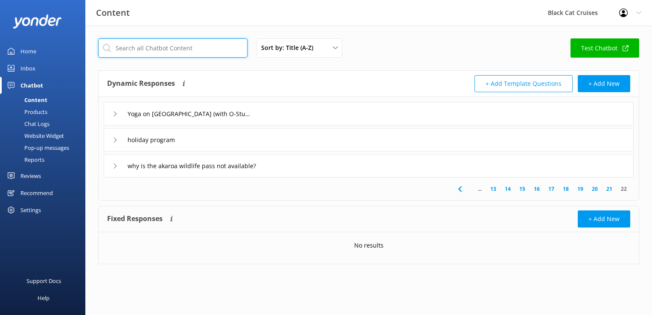
click at [118, 49] on input "text" at bounding box center [172, 47] width 149 height 19
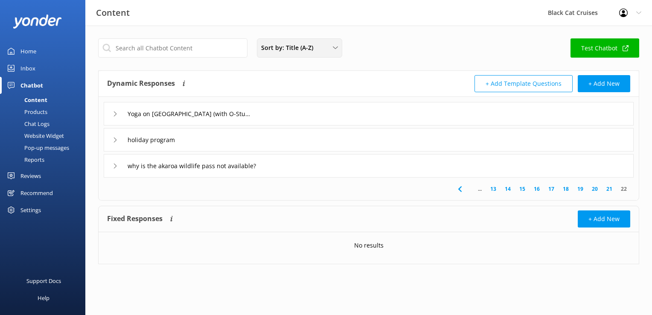
click at [335, 47] on icon at bounding box center [335, 47] width 5 height 5
click at [46, 97] on div "Content" at bounding box center [26, 100] width 42 height 12
click at [41, 100] on div "Content" at bounding box center [26, 100] width 42 height 12
click at [42, 112] on div "Products" at bounding box center [26, 112] width 42 height 12
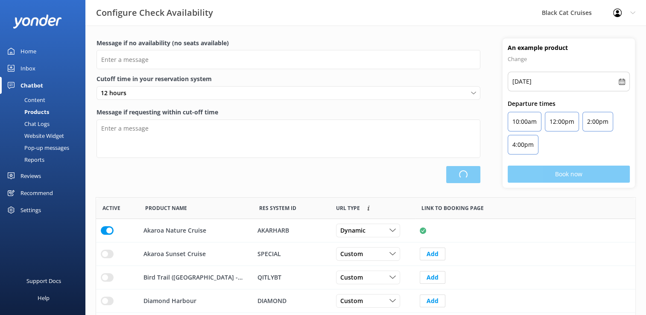
scroll to position [250, 533]
type input "There are no seats available, please check an alternative day"
type textarea "Our online booking system closes {hours} prior to departure. Please contact us …"
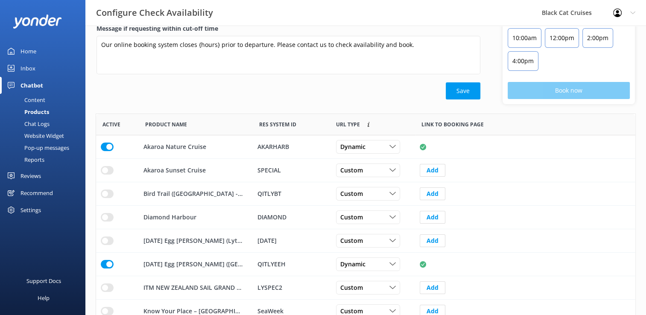
scroll to position [85, 0]
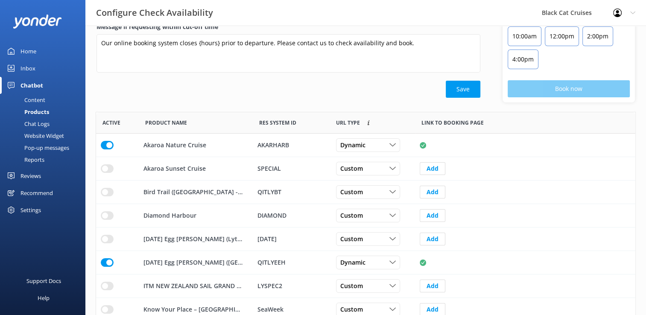
click at [34, 160] on div "Reports" at bounding box center [24, 160] width 39 height 12
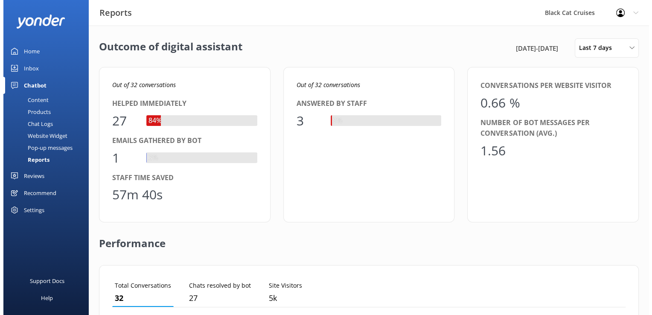
scroll to position [79, 507]
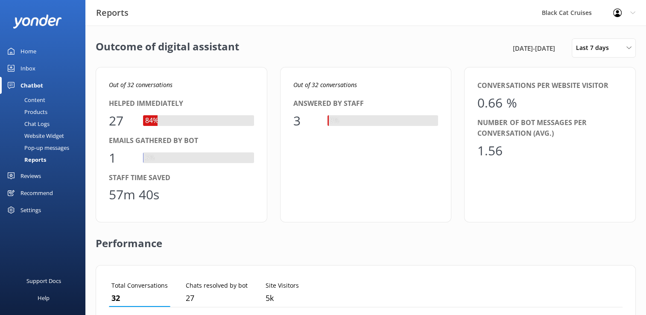
click at [60, 149] on div "Pop-up messages" at bounding box center [37, 148] width 64 height 12
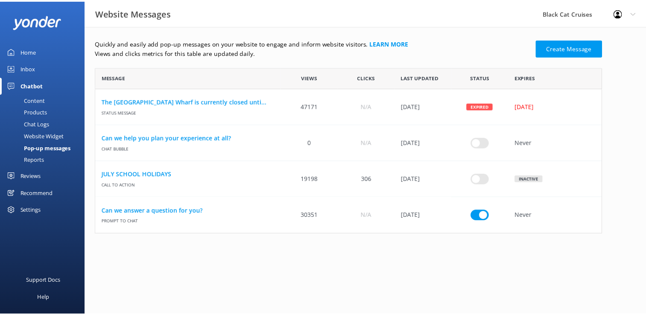
scroll to position [160, 505]
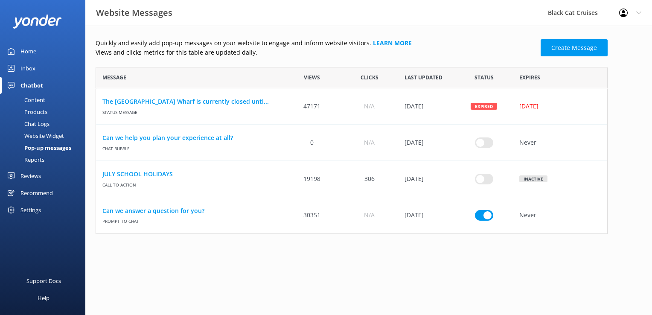
click at [44, 134] on div "Website Widget" at bounding box center [34, 136] width 59 height 12
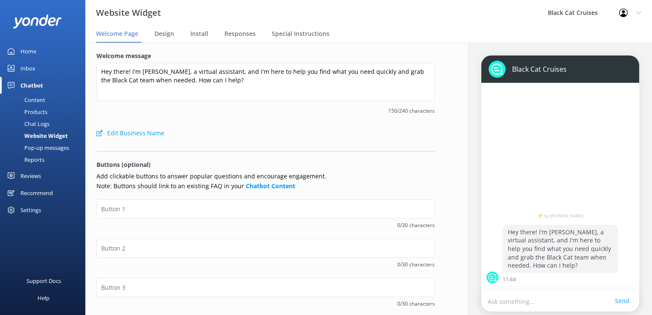
click at [39, 110] on div "Products" at bounding box center [26, 112] width 42 height 12
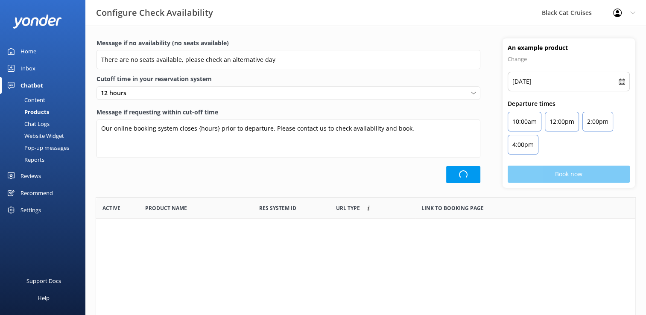
scroll to position [250, 533]
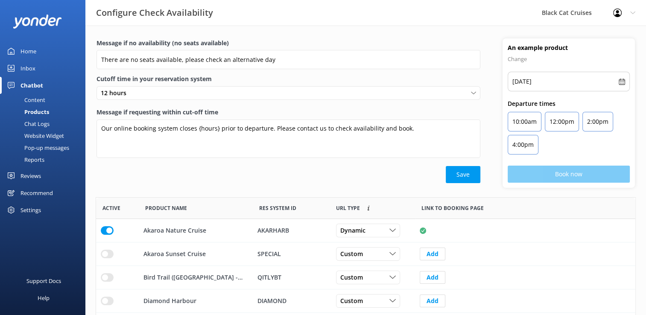
click at [40, 99] on div "Content" at bounding box center [25, 100] width 40 height 12
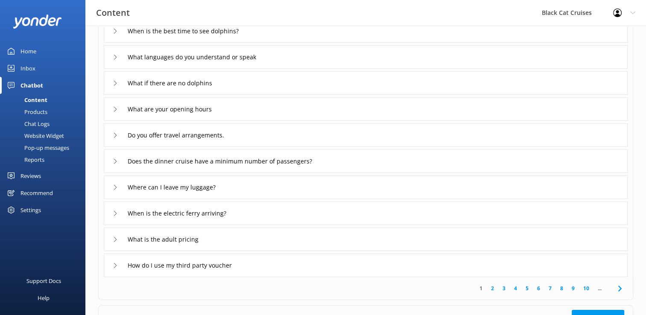
scroll to position [157, 0]
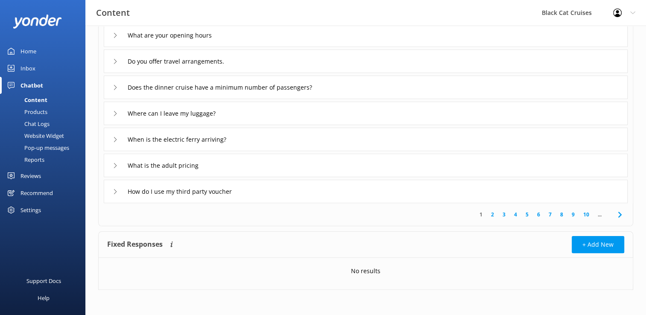
click at [618, 213] on icon at bounding box center [620, 215] width 10 height 10
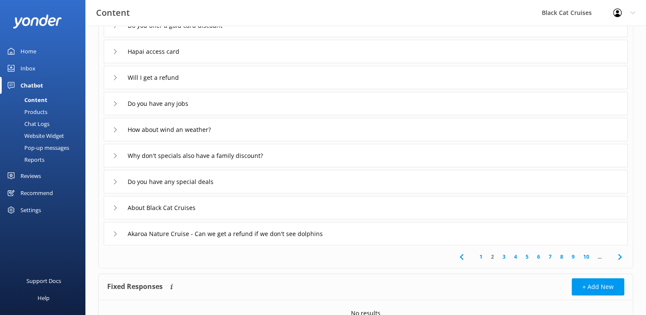
scroll to position [157, 0]
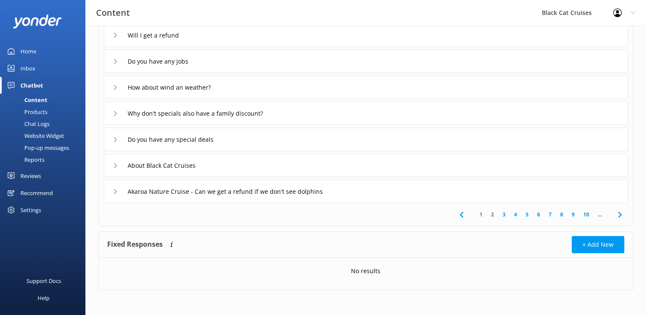
click at [616, 214] on icon at bounding box center [620, 215] width 10 height 10
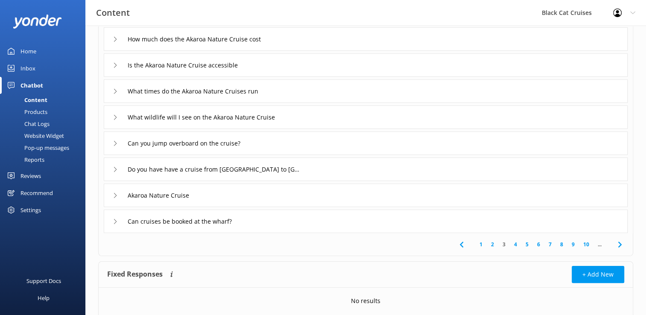
scroll to position [128, 0]
